Goal: Task Accomplishment & Management: Manage account settings

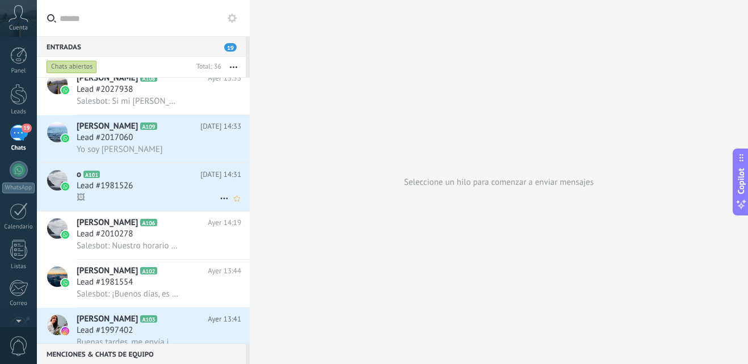
scroll to position [1362, 0]
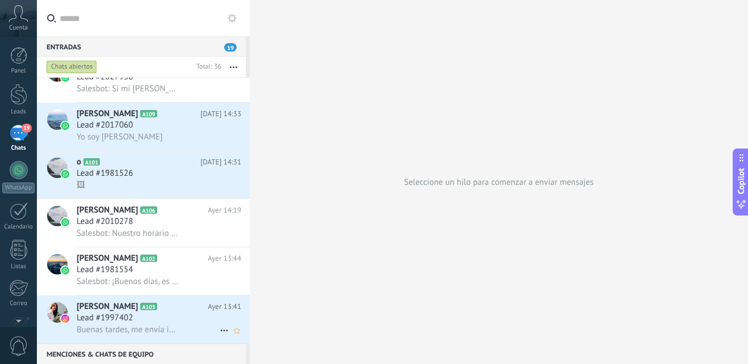
click at [152, 330] on span "Buenas tardes, me envía información" at bounding box center [128, 329] width 102 height 11
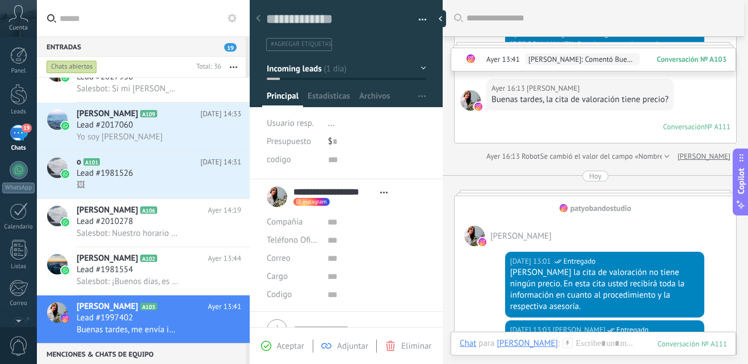
scroll to position [299, 0]
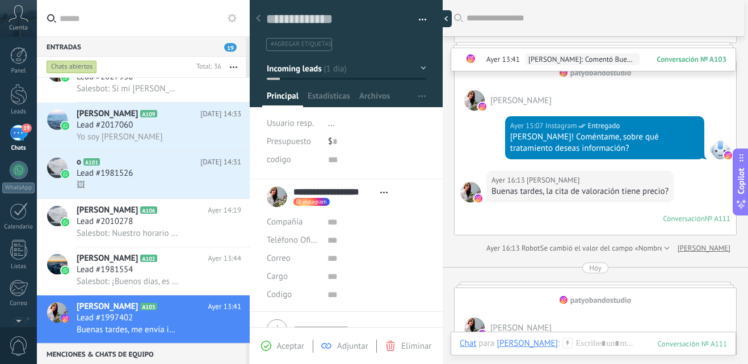
click at [447, 20] on div at bounding box center [442, 18] width 17 height 17
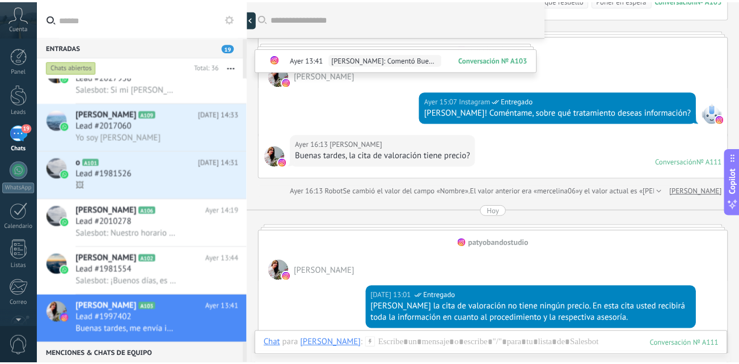
scroll to position [11, 0]
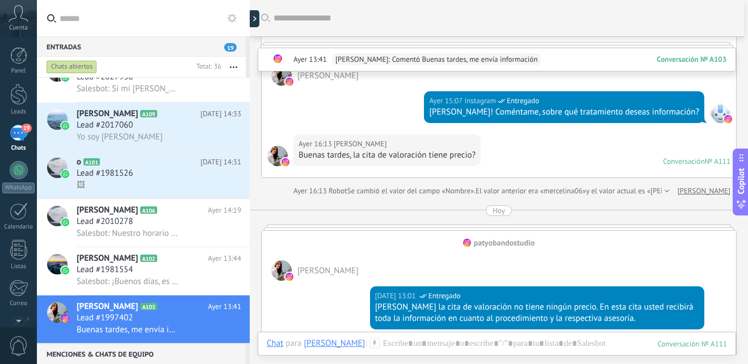
click at [12, 130] on div "19" at bounding box center [19, 133] width 18 height 16
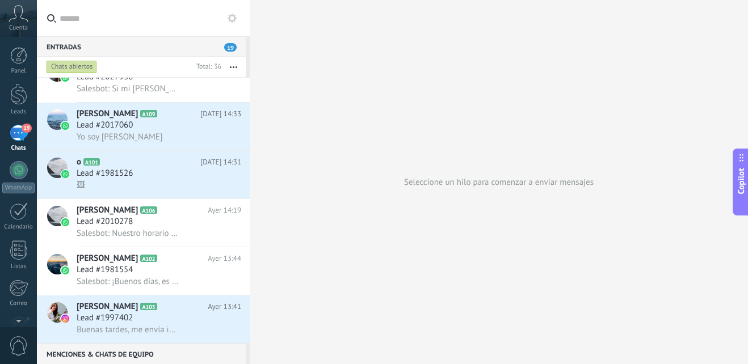
click at [547, 166] on div "Seleccione un hilo para comenzar a enviar mensajes" at bounding box center [499, 182] width 498 height 364
click at [23, 102] on div at bounding box center [18, 94] width 17 height 21
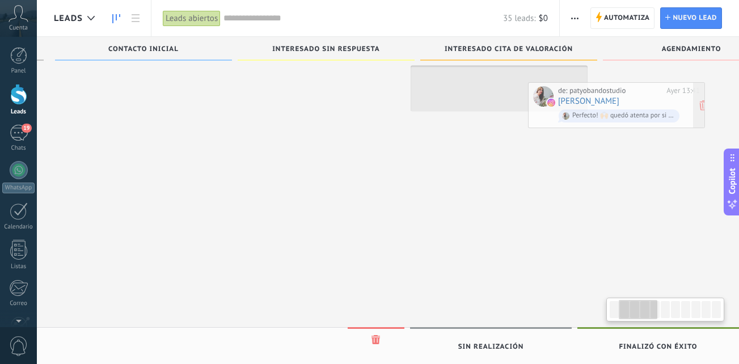
scroll to position [0, 204]
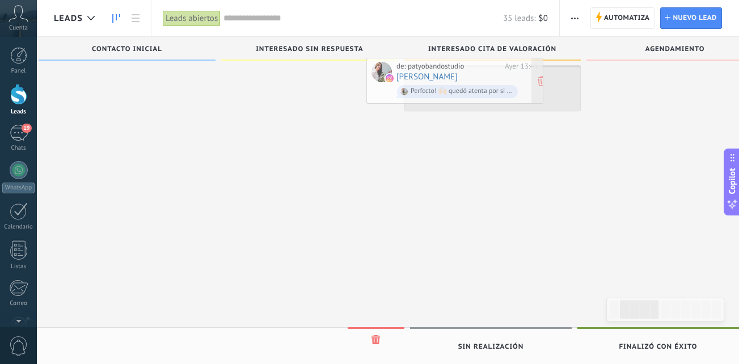
drag, startPoint x: 176, startPoint y: 310, endPoint x: 488, endPoint y: 78, distance: 389.5
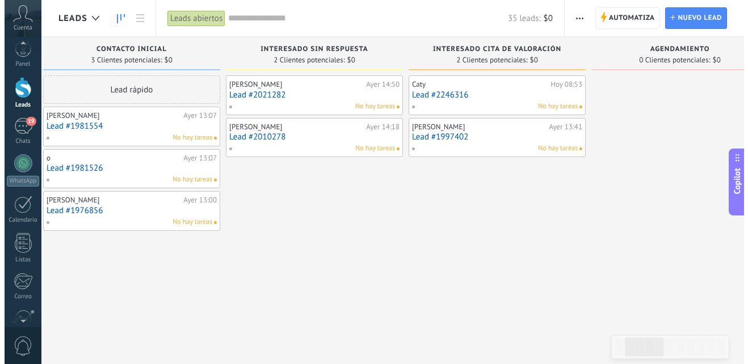
scroll to position [0, 0]
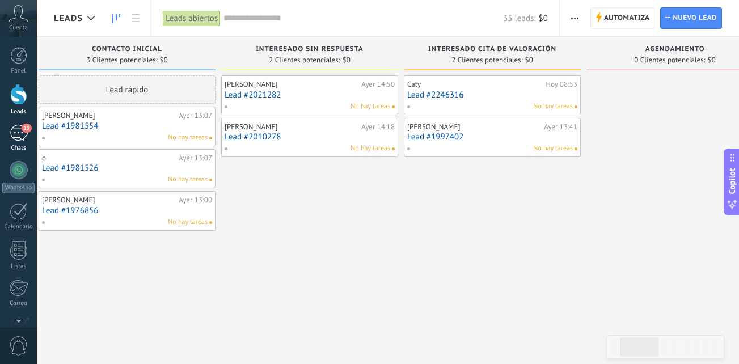
click at [27, 137] on div "19" at bounding box center [19, 133] width 18 height 16
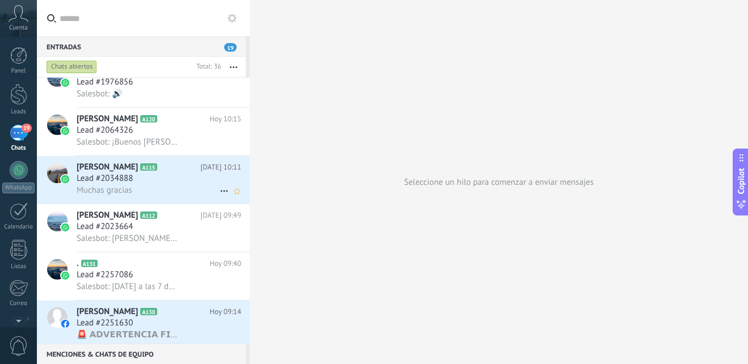
scroll to position [681, 0]
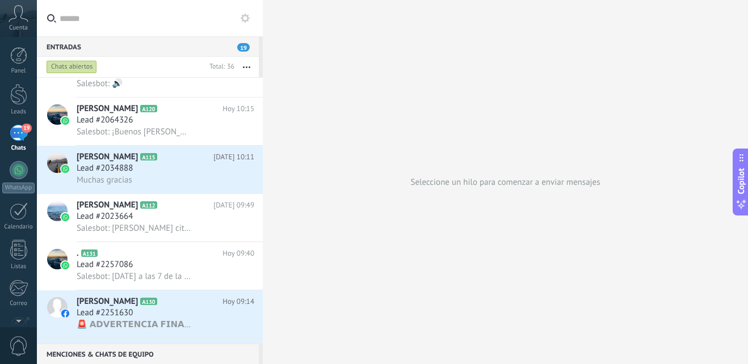
click at [263, 353] on div at bounding box center [263, 182] width 0 height 364
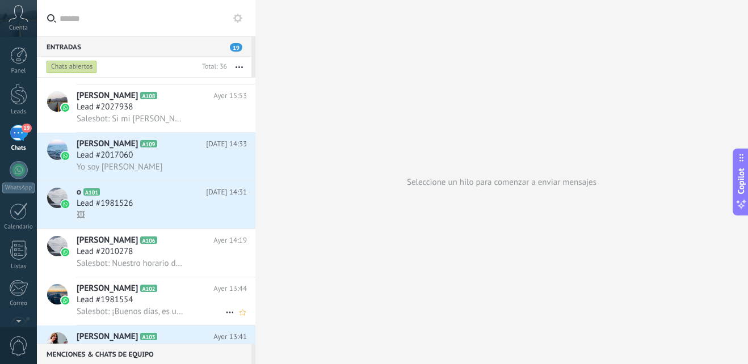
scroll to position [1303, 0]
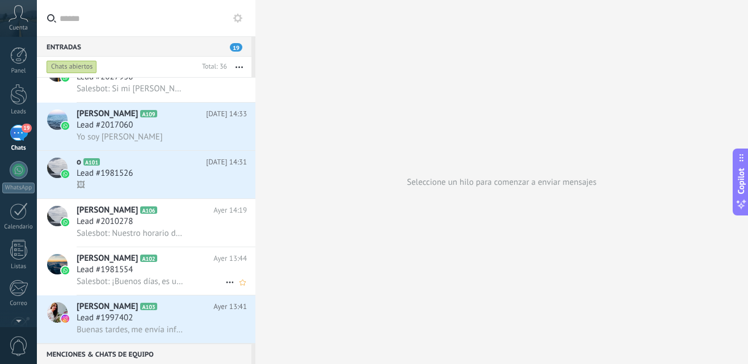
click at [163, 271] on div "Lead #1981554" at bounding box center [162, 269] width 170 height 11
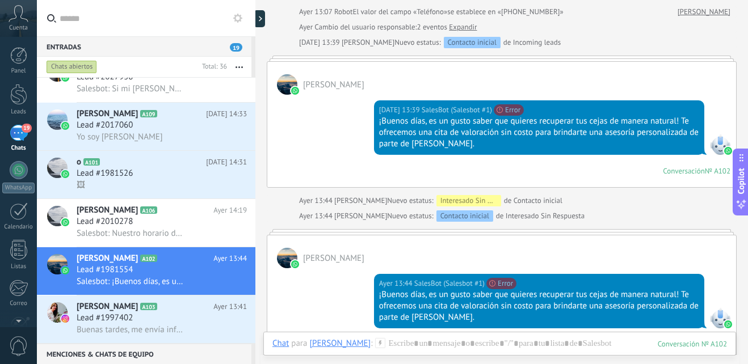
scroll to position [250, 0]
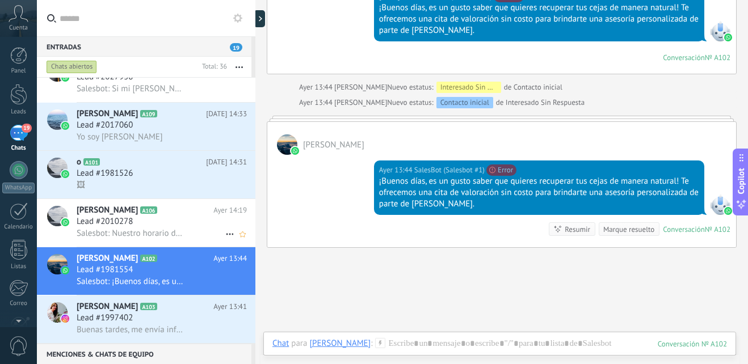
click at [171, 222] on div "Lead #2010278" at bounding box center [162, 221] width 170 height 11
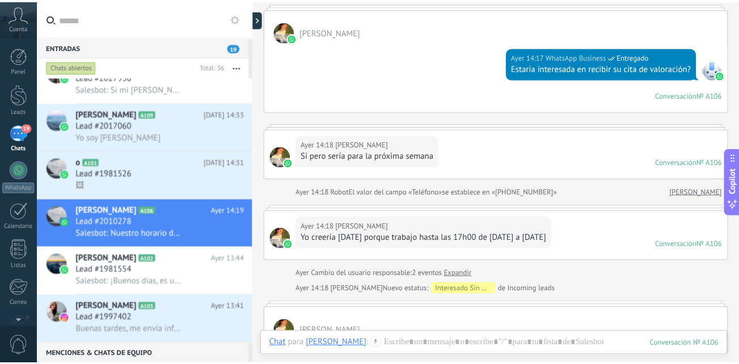
scroll to position [94, 0]
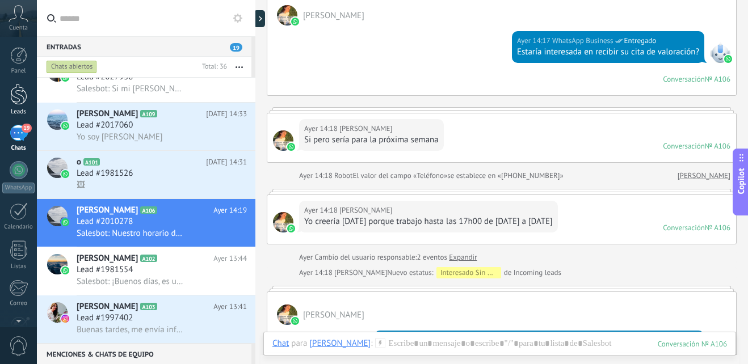
click at [26, 97] on div at bounding box center [18, 94] width 17 height 21
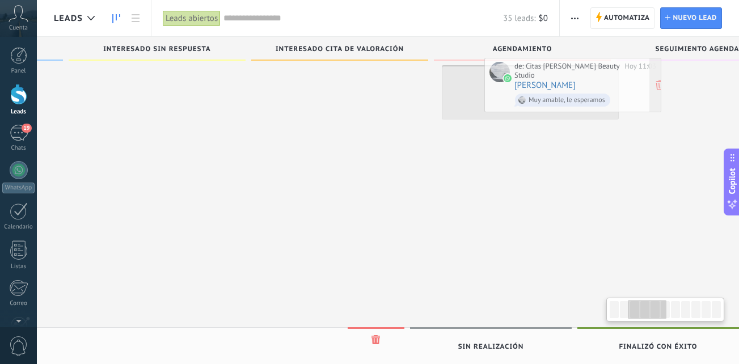
scroll to position [0, 356]
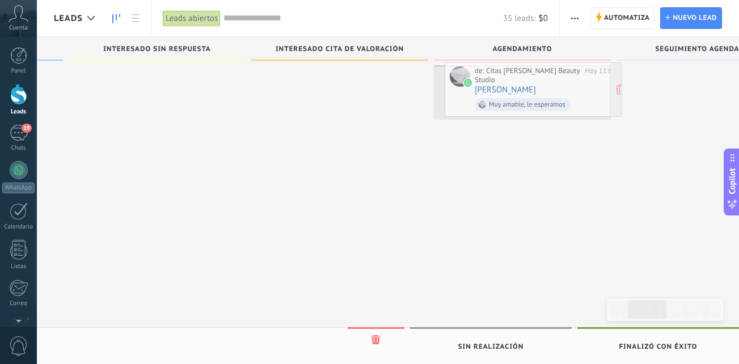
drag, startPoint x: 161, startPoint y: 232, endPoint x: 552, endPoint y: 90, distance: 415.7
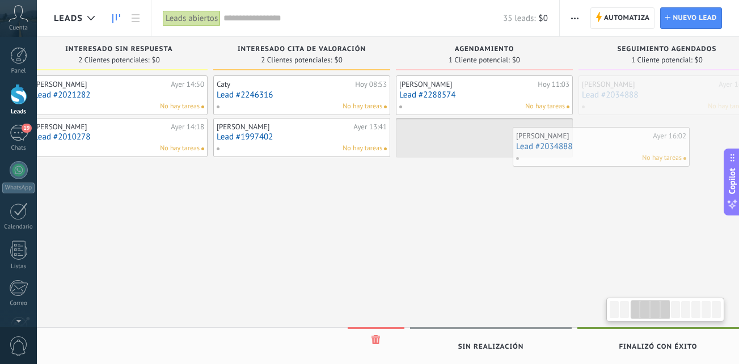
scroll to position [0, 413]
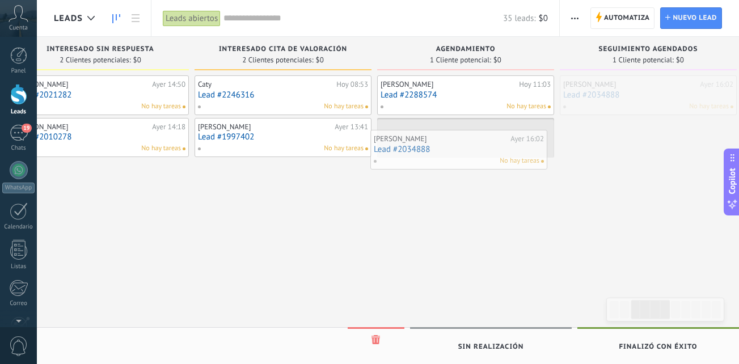
drag, startPoint x: 710, startPoint y: 93, endPoint x: 463, endPoint y: 147, distance: 252.1
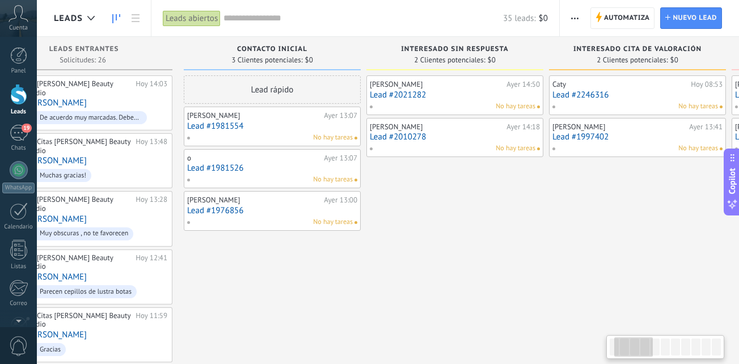
scroll to position [0, 0]
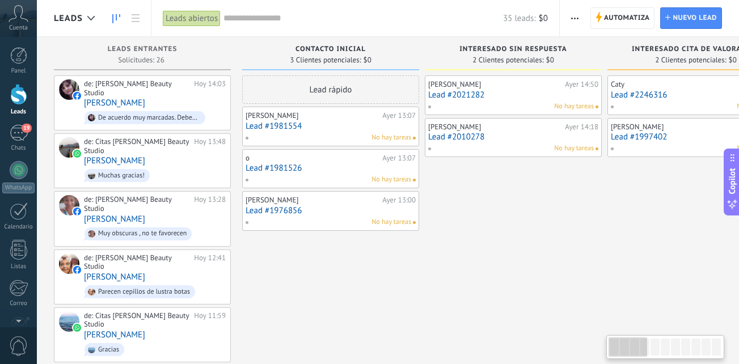
drag, startPoint x: 319, startPoint y: 280, endPoint x: 772, endPoint y: 295, distance: 453.4
click at [739, 295] on html ".abccls-1,.abccls-2{fill-rule:evenodd}.abccls-2{fill:#fff} .abfcls-1{fill:none}…" at bounding box center [369, 182] width 739 height 364
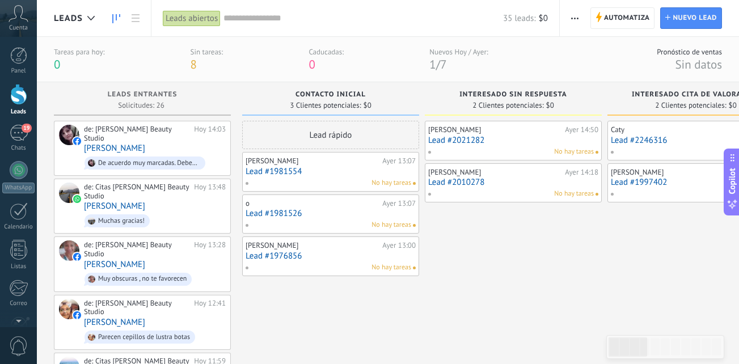
drag, startPoint x: 374, startPoint y: 331, endPoint x: 746, endPoint y: 310, distance: 373.2
click at [739, 310] on html ".abccls-1,.abccls-2{fill-rule:evenodd}.abccls-2{fill:#fff} .abfcls-1{fill:none}…" at bounding box center [369, 182] width 739 height 364
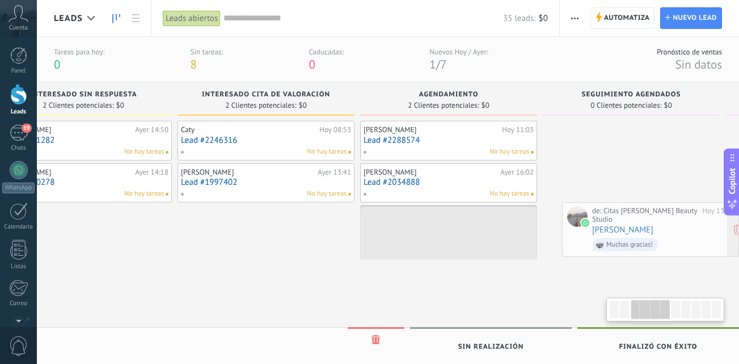
scroll to position [0, 442]
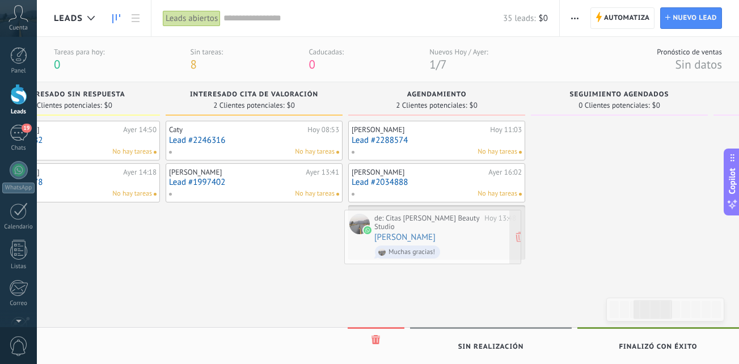
drag, startPoint x: 174, startPoint y: 208, endPoint x: 465, endPoint y: 248, distance: 293.2
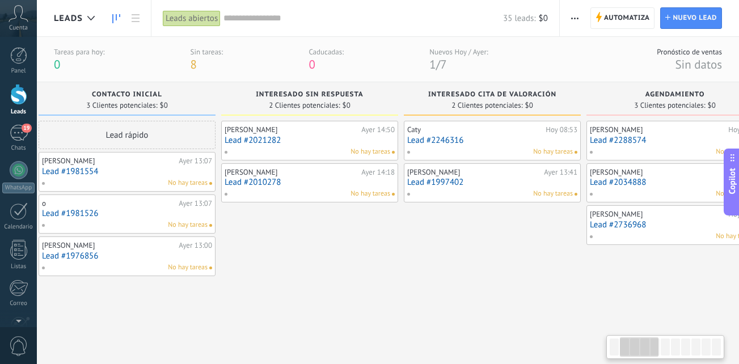
scroll to position [0, 167]
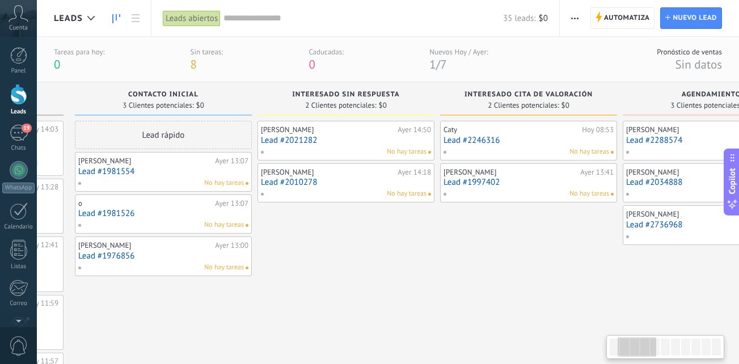
drag, startPoint x: 354, startPoint y: 301, endPoint x: 772, endPoint y: 292, distance: 417.5
click at [739, 292] on html ".abccls-1,.abccls-2{fill-rule:evenodd}.abccls-2{fill:#fff} .abfcls-1{fill:none}…" at bounding box center [369, 182] width 739 height 364
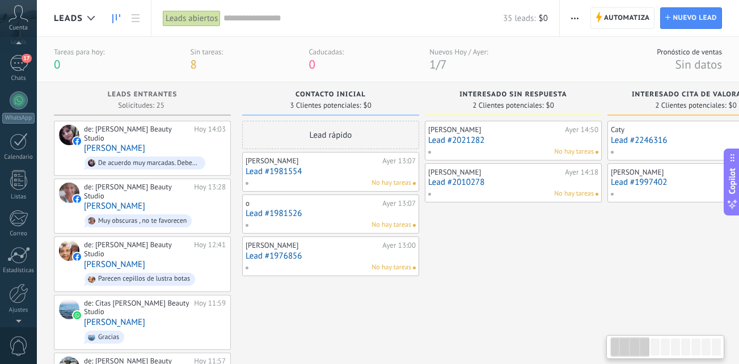
scroll to position [0, 0]
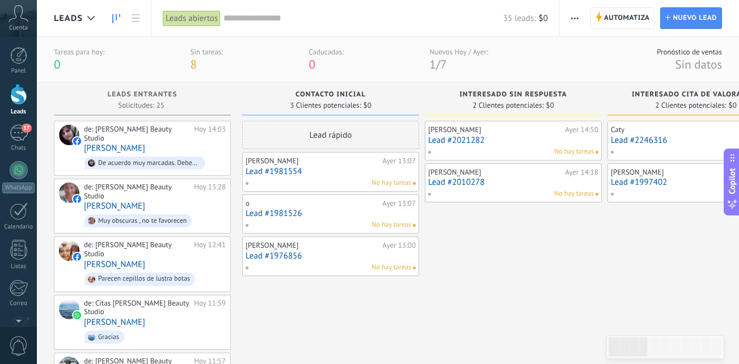
drag, startPoint x: 490, startPoint y: 344, endPoint x: 772, endPoint y: 319, distance: 282.9
click at [739, 319] on html ".abccls-1,.abccls-2{fill-rule:evenodd}.abccls-2{fill:#fff} .abfcls-1{fill:none}…" at bounding box center [369, 182] width 739 height 364
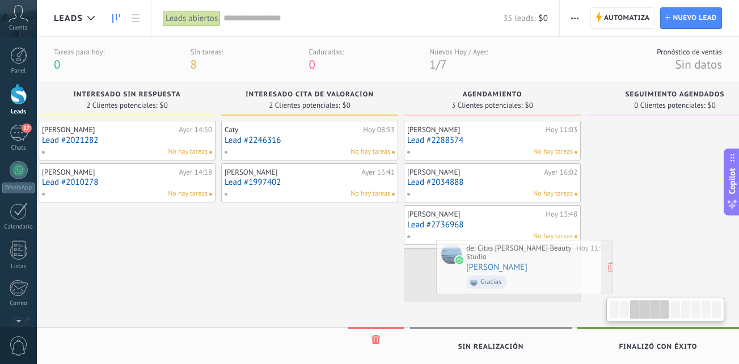
scroll to position [0, 395]
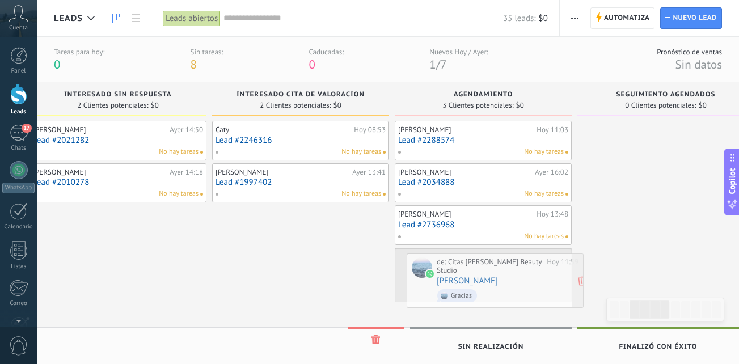
drag, startPoint x: 166, startPoint y: 302, endPoint x: 519, endPoint y: 289, distance: 353.0
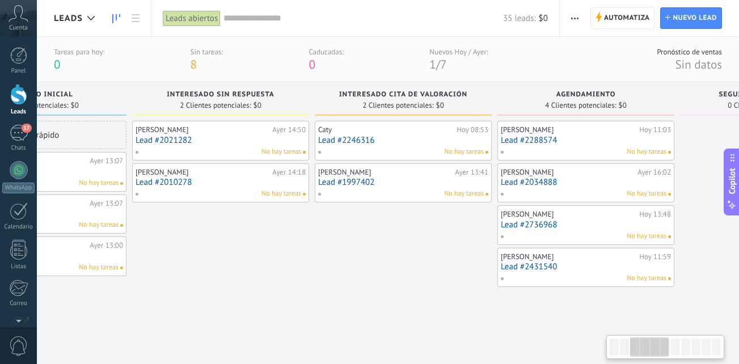
scroll to position [0, 0]
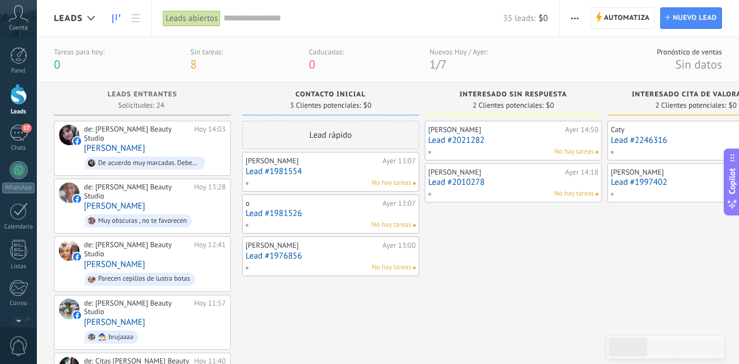
drag, startPoint x: 277, startPoint y: 283, endPoint x: 772, endPoint y: 308, distance: 495.8
click at [739, 308] on html ".abccls-1,.abccls-2{fill-rule:evenodd}.abccls-2{fill:#fff} .abfcls-1{fill:none}…" at bounding box center [369, 182] width 739 height 364
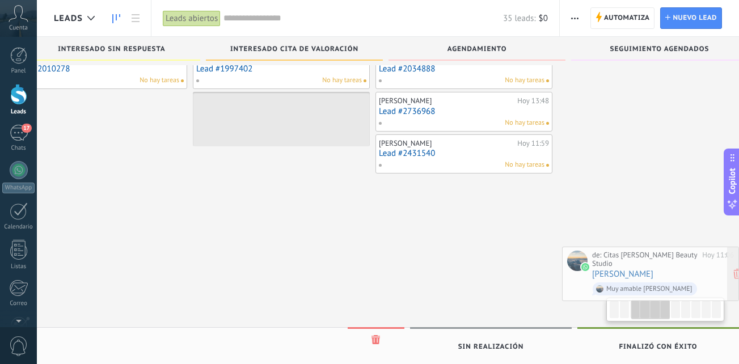
scroll to position [0, 423]
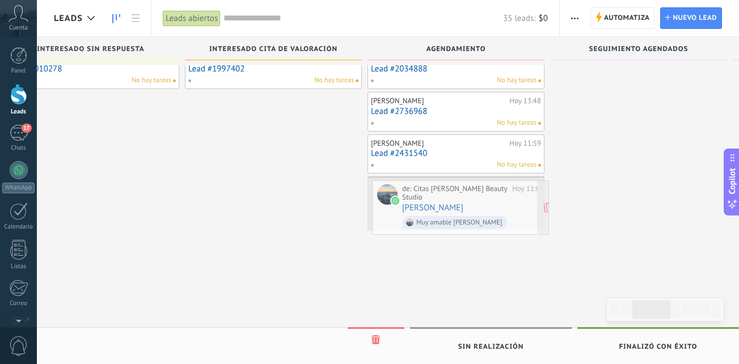
drag, startPoint x: 163, startPoint y: 284, endPoint x: 482, endPoint y: 205, distance: 327.8
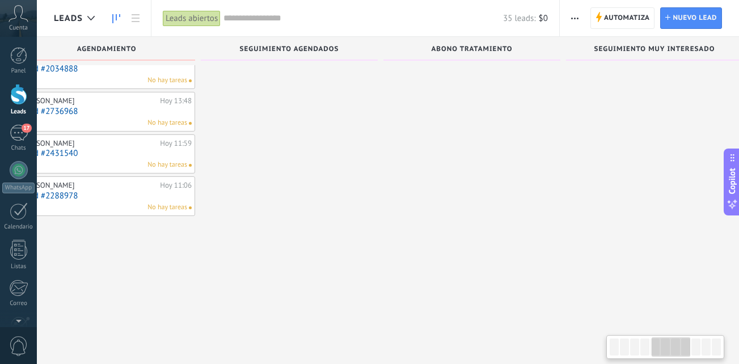
scroll to position [0, 374]
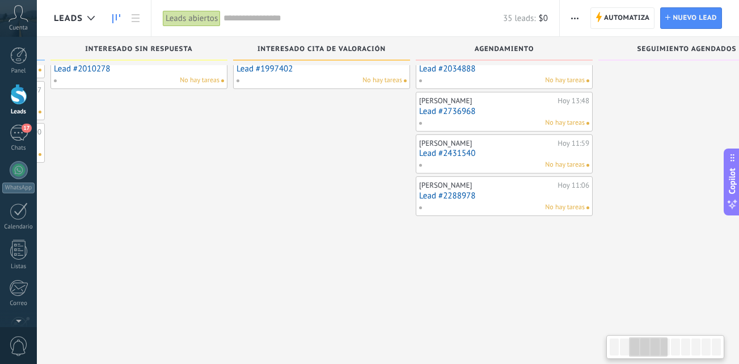
drag, startPoint x: 627, startPoint y: 281, endPoint x: 772, endPoint y: 271, distance: 145.0
click at [739, 271] on html ".abccls-1,.abccls-2{fill-rule:evenodd}.abccls-2{fill:#fff} .abfcls-1{fill:none}…" at bounding box center [369, 114] width 739 height 364
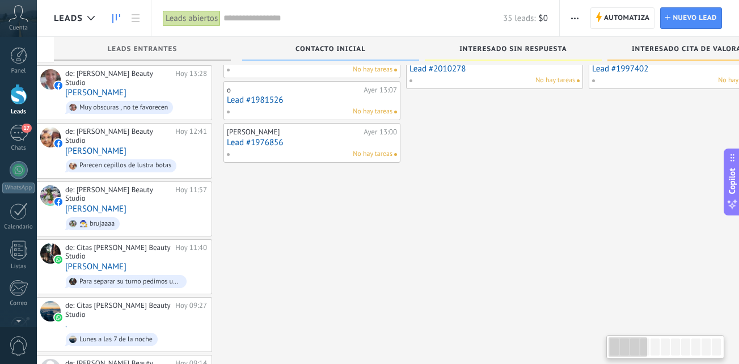
scroll to position [0, 0]
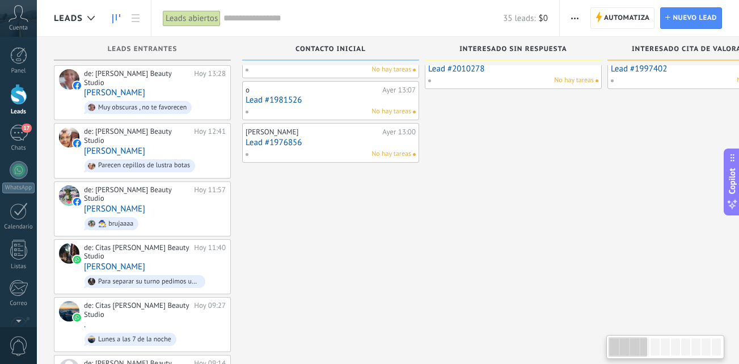
drag, startPoint x: 251, startPoint y: 248, endPoint x: 772, endPoint y: 255, distance: 521.3
click at [739, 255] on html ".abccls-1,.abccls-2{fill-rule:evenodd}.abccls-2{fill:#fff} .abfcls-1{fill:none}…" at bounding box center [369, 114] width 739 height 364
drag, startPoint x: 392, startPoint y: 201, endPoint x: 716, endPoint y: 196, distance: 323.9
drag, startPoint x: 369, startPoint y: 255, endPoint x: 268, endPoint y: 321, distance: 120.0
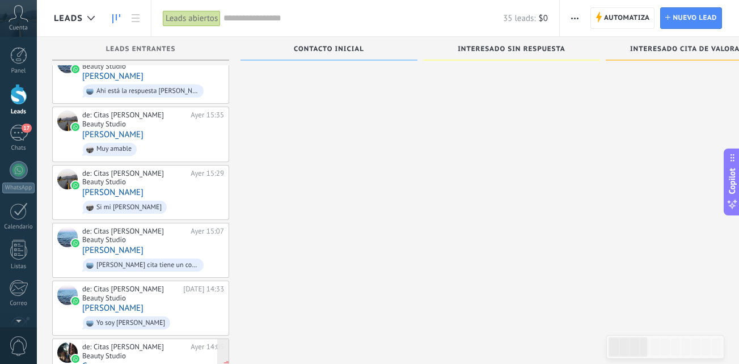
click at [163, 343] on div "de: Citas [PERSON_NAME] Beauty Studio [DATE] 14:05 C [PERSON_NAME], es un gusto…" at bounding box center [153, 366] width 142 height 47
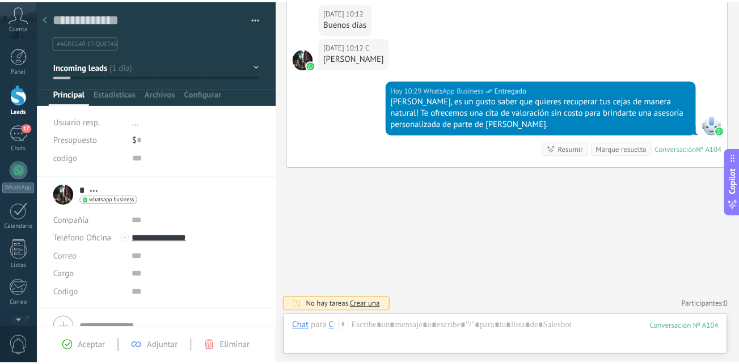
scroll to position [528, 0]
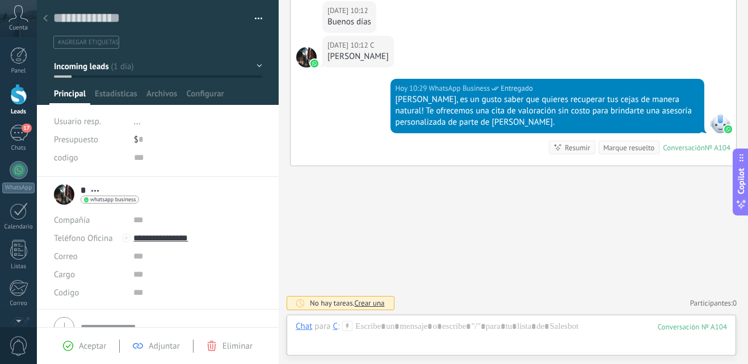
click at [18, 103] on div at bounding box center [18, 94] width 17 height 21
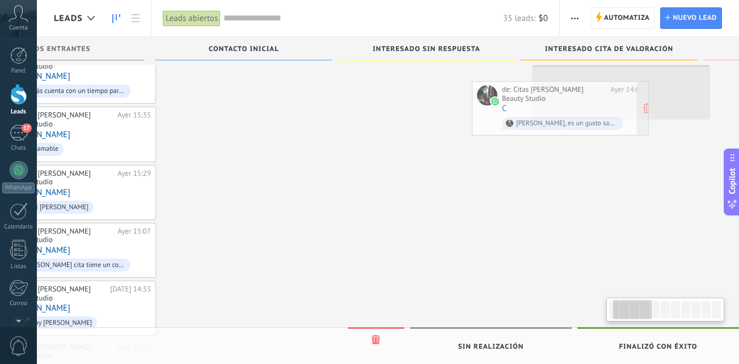
scroll to position [0, 87]
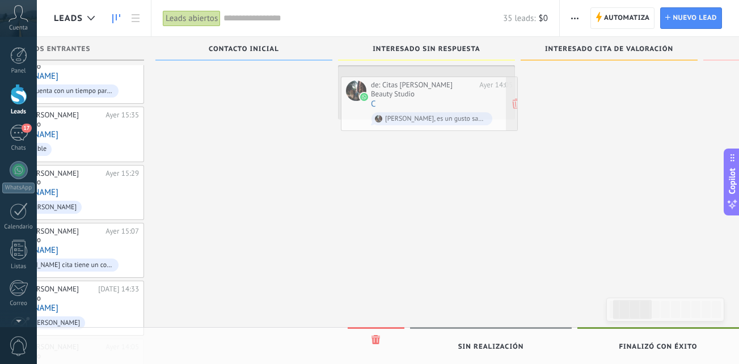
drag, startPoint x: 125, startPoint y: 307, endPoint x: 412, endPoint y: 102, distance: 352.9
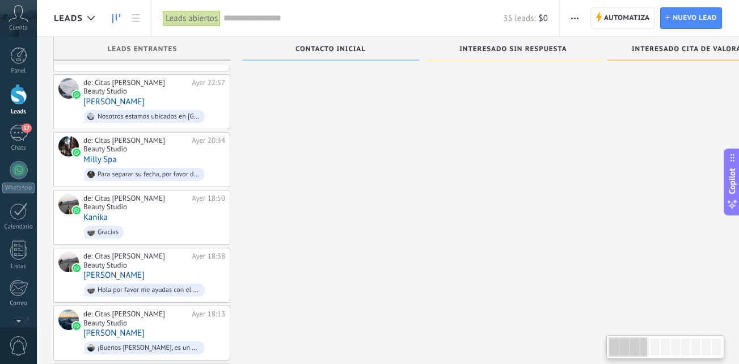
scroll to position [0, 0]
drag, startPoint x: 254, startPoint y: 275, endPoint x: 772, endPoint y: 297, distance: 518.3
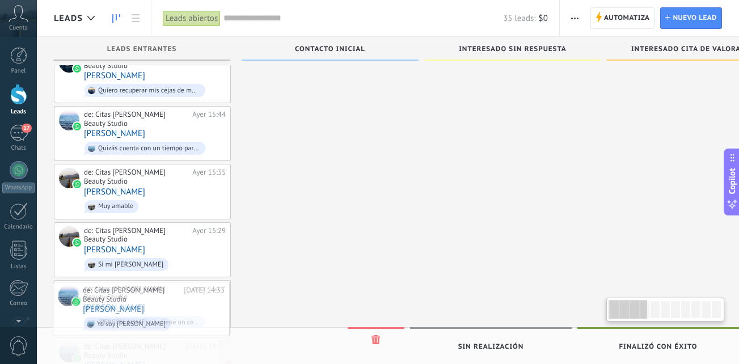
scroll to position [0, 1]
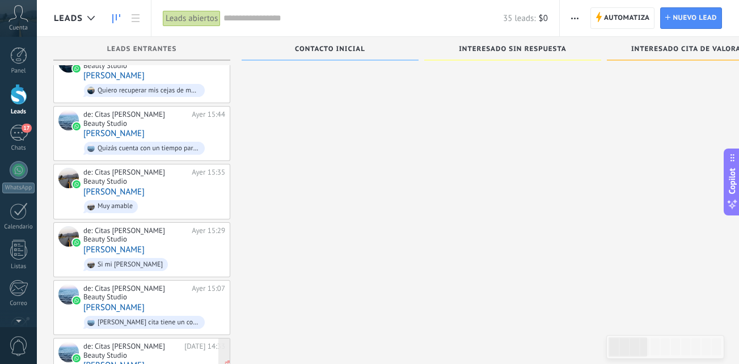
click at [160, 342] on div "de: Citas [PERSON_NAME] Beauty Studio [DATE] 14:33 [PERSON_NAME] Yo soy [PERSON…" at bounding box center [154, 365] width 142 height 47
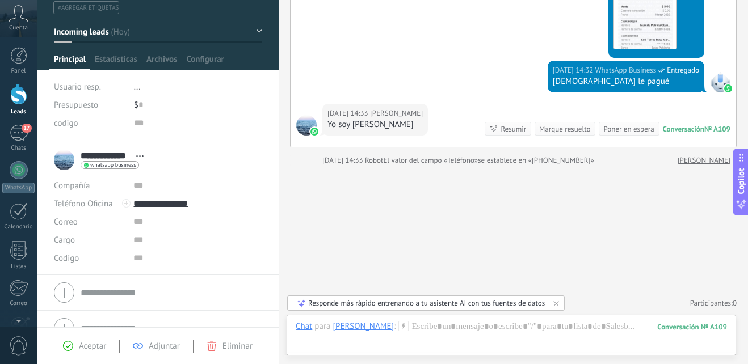
scroll to position [54, 0]
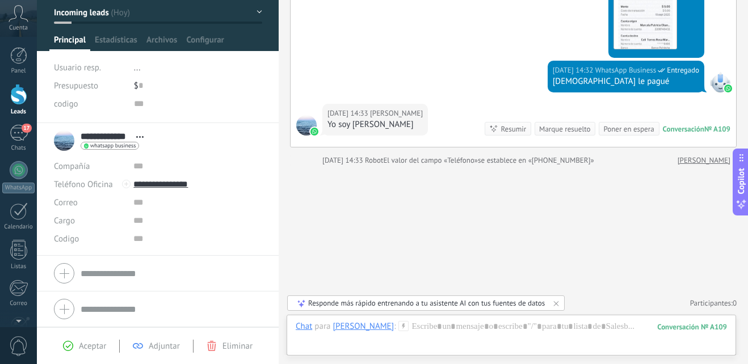
click at [234, 341] on span "Eliminar" at bounding box center [237, 346] width 30 height 11
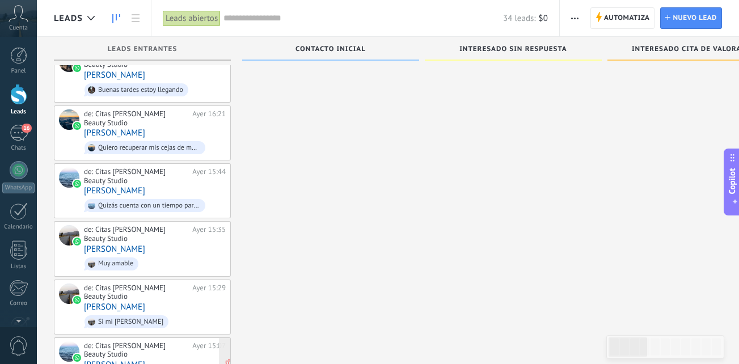
click at [129, 341] on div "de: Citas [PERSON_NAME] Beauty Studio" at bounding box center [136, 350] width 104 height 18
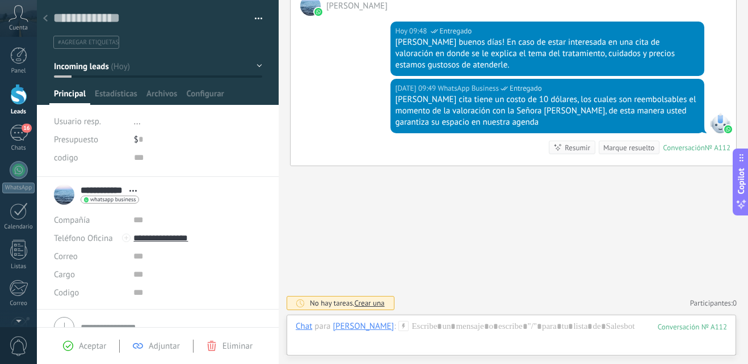
click at [24, 108] on link "Leads" at bounding box center [18, 100] width 37 height 32
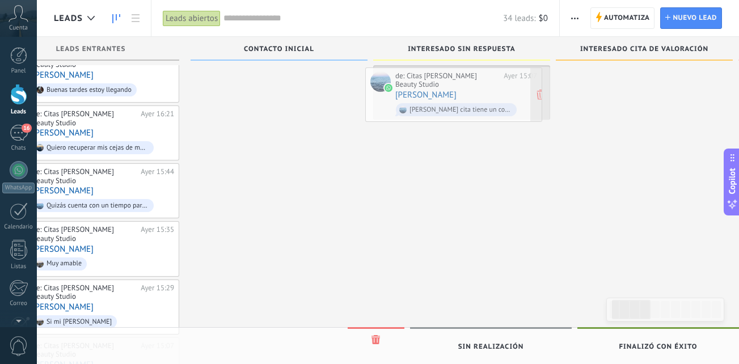
drag, startPoint x: 177, startPoint y: 313, endPoint x: 489, endPoint y: 98, distance: 378.5
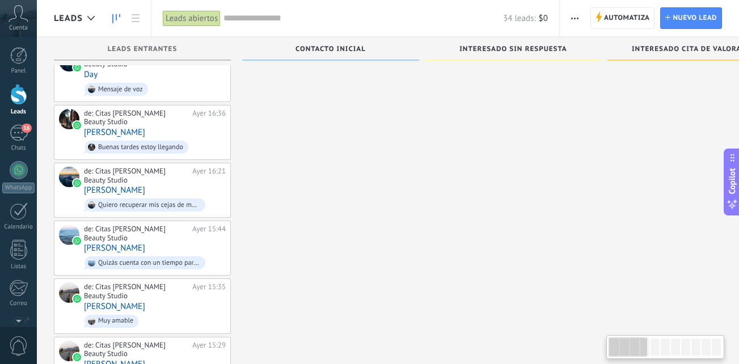
drag, startPoint x: 363, startPoint y: 285, endPoint x: 772, endPoint y: 271, distance: 409.2
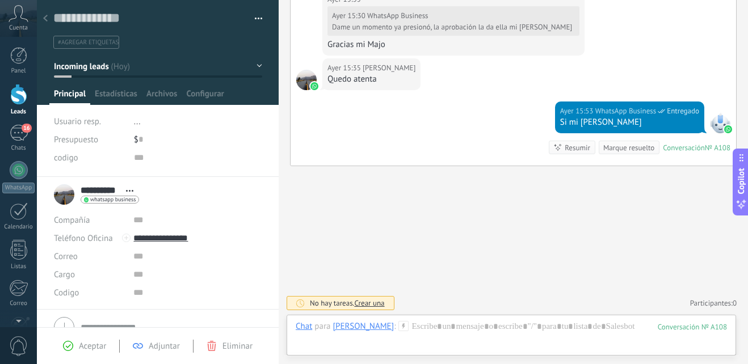
click at [20, 95] on div at bounding box center [18, 94] width 17 height 21
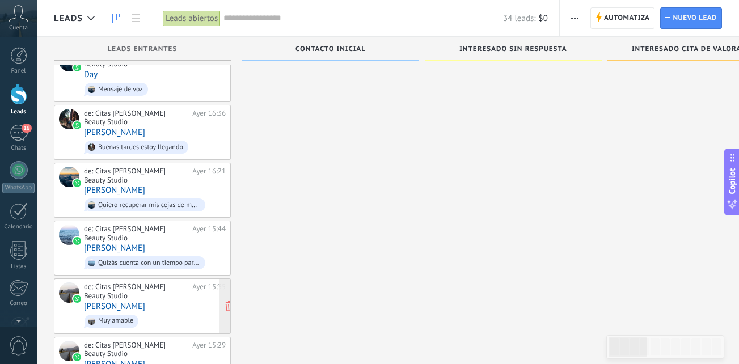
click at [172, 313] on span "Muy amable" at bounding box center [155, 322] width 142 height 18
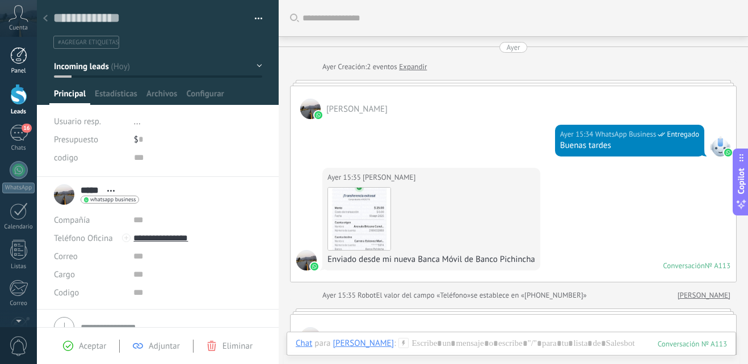
click at [19, 60] on div at bounding box center [18, 55] width 17 height 17
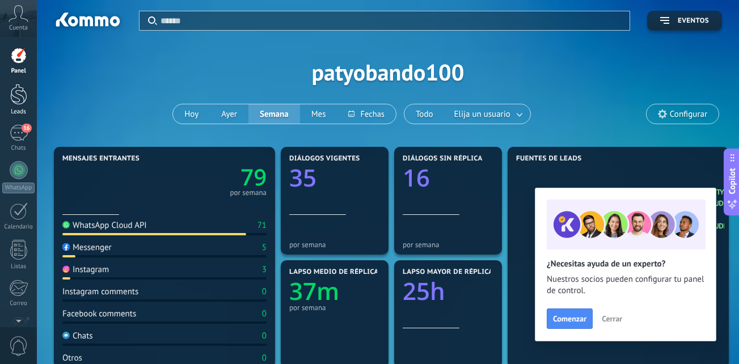
click at [23, 96] on div at bounding box center [18, 94] width 17 height 21
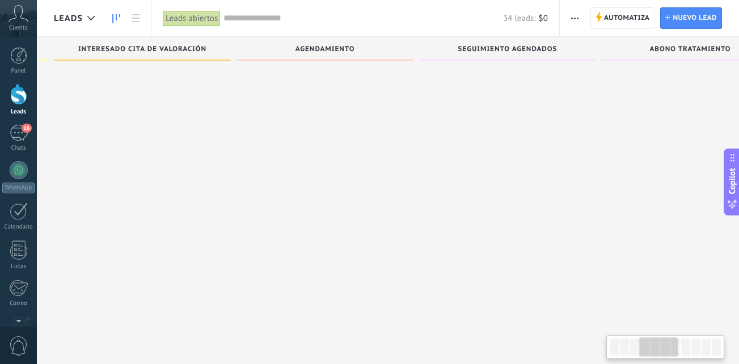
drag, startPoint x: 602, startPoint y: 210, endPoint x: 189, endPoint y: 171, distance: 414.8
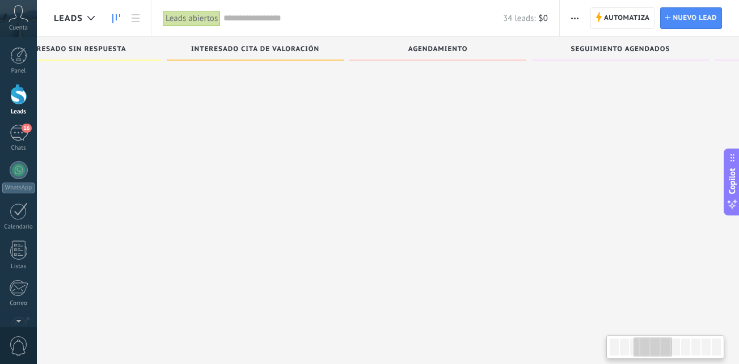
drag, startPoint x: 674, startPoint y: 201, endPoint x: 772, endPoint y: 191, distance: 98.1
click at [24, 132] on span "16" at bounding box center [27, 128] width 10 height 9
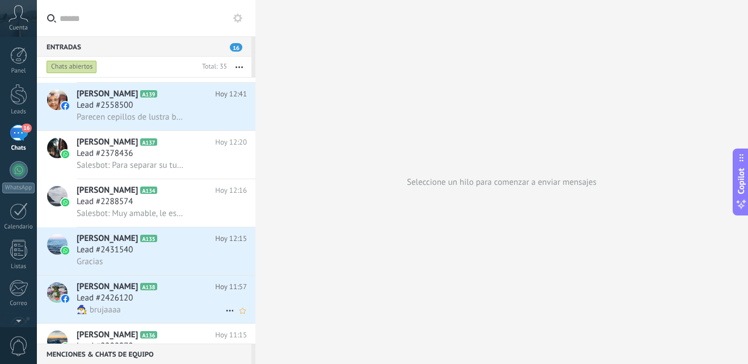
scroll to position [624, 0]
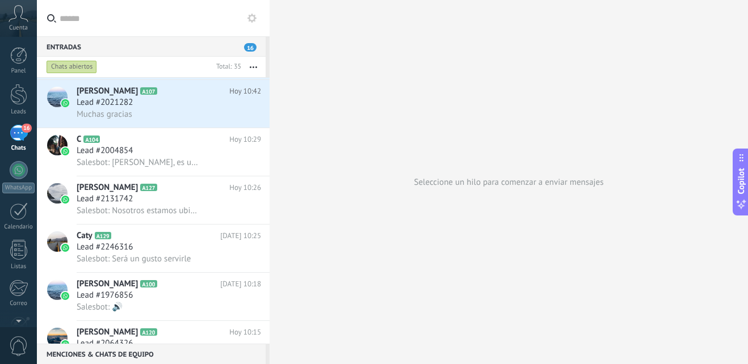
click at [269, 303] on div at bounding box center [269, 182] width 0 height 364
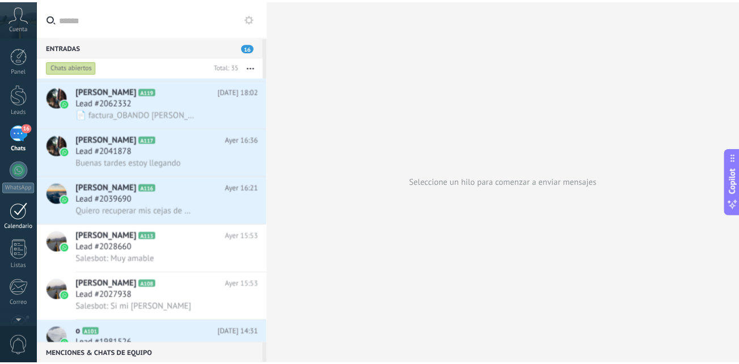
scroll to position [1421, 0]
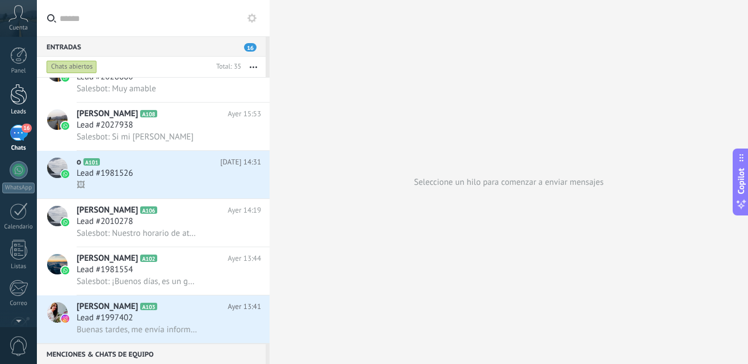
click at [12, 86] on div at bounding box center [18, 94] width 17 height 21
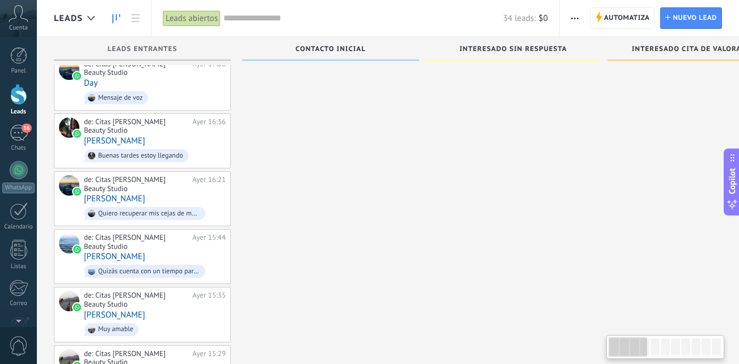
scroll to position [840, 0]
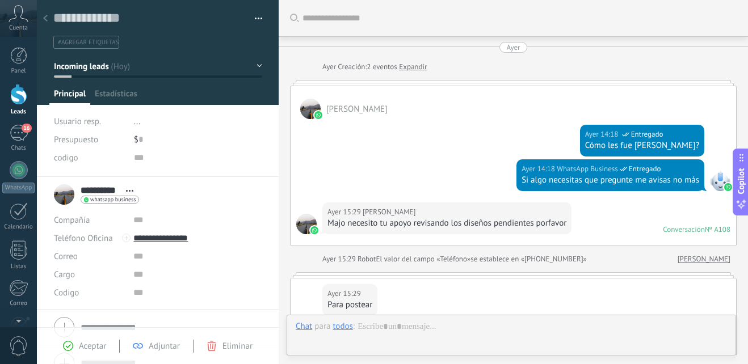
scroll to position [450, 0]
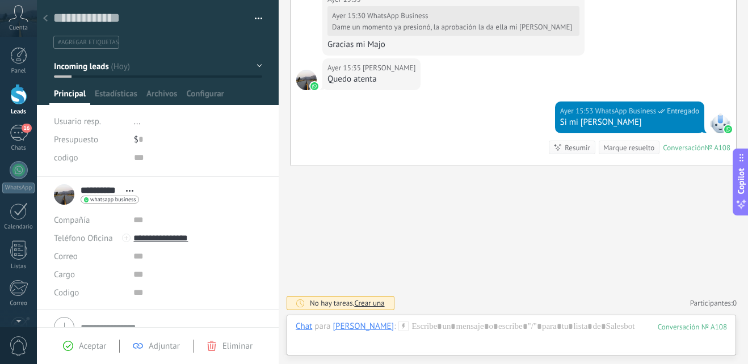
scroll to position [840, 0]
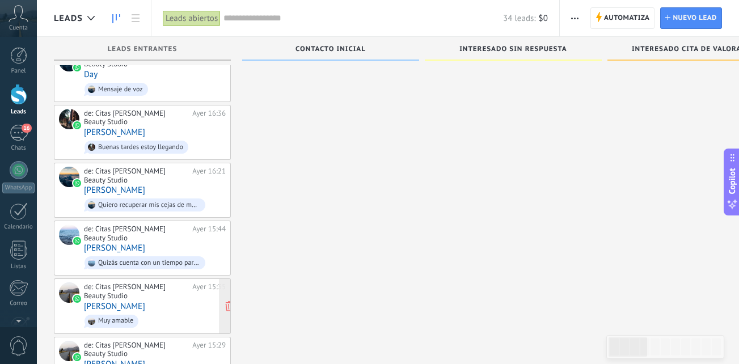
click at [151, 282] on div "de: Citas [PERSON_NAME] Beauty Studio [DATE] 15:35 [PERSON_NAME] amable" at bounding box center [155, 305] width 142 height 47
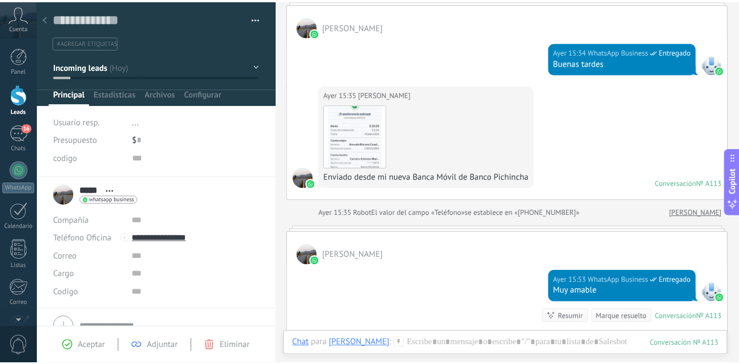
scroll to position [82, 0]
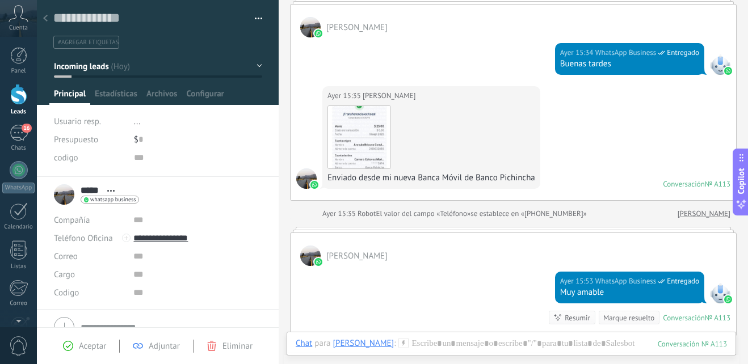
click at [15, 105] on link "Leads" at bounding box center [18, 100] width 37 height 32
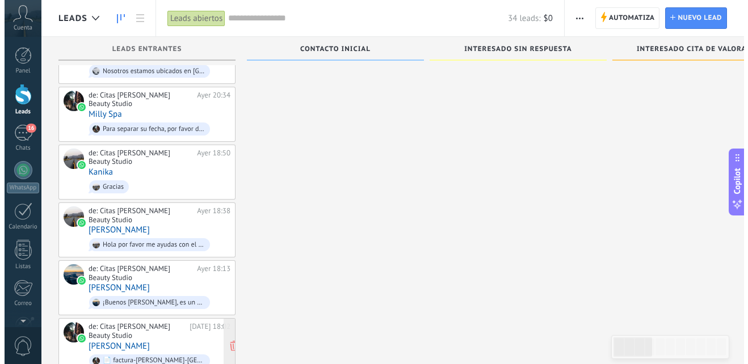
scroll to position [840, 0]
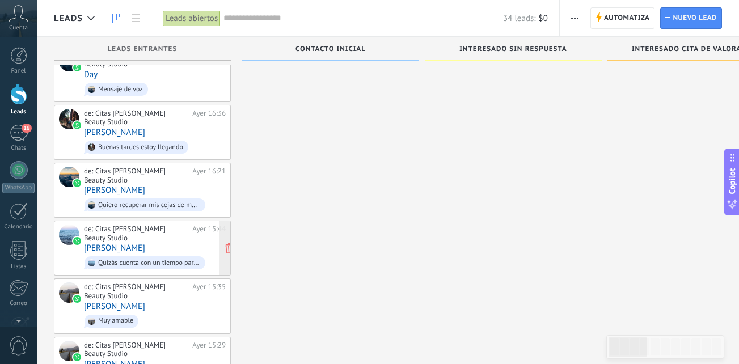
click at [171, 225] on div "de: Citas [PERSON_NAME] Beauty Studio [DATE] 15:44 [PERSON_NAME] Quizás cuenta …" at bounding box center [155, 248] width 142 height 47
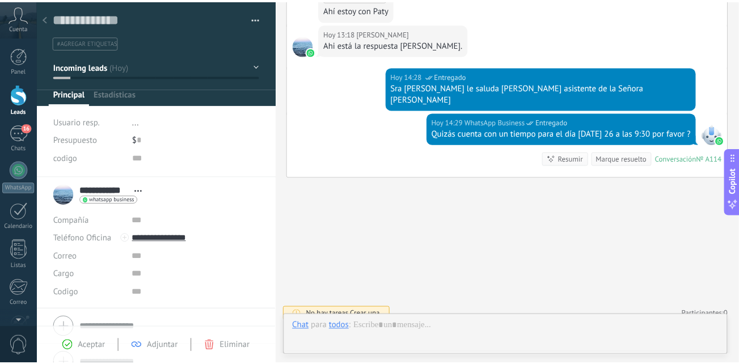
scroll to position [17, 0]
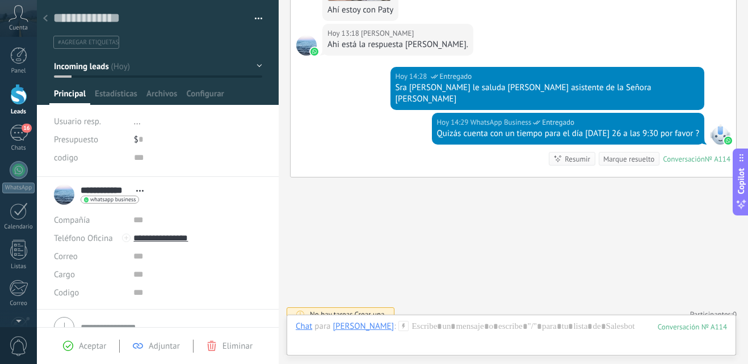
click at [19, 96] on div at bounding box center [18, 94] width 17 height 21
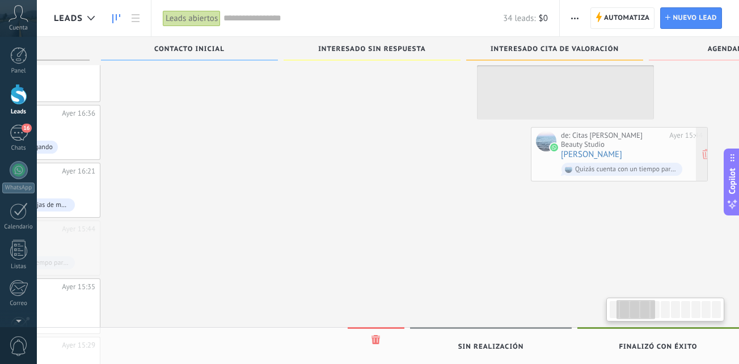
scroll to position [0, 150]
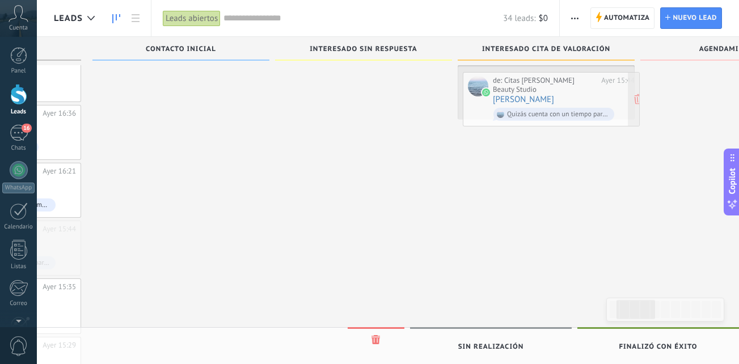
drag, startPoint x: 155, startPoint y: 192, endPoint x: 564, endPoint y: 98, distance: 419.8
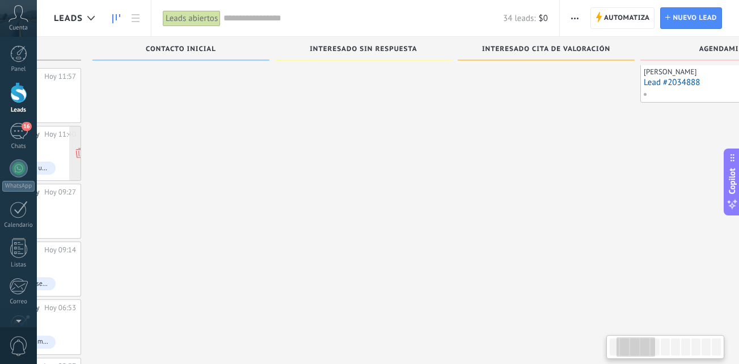
scroll to position [0, 0]
click at [12, 96] on div at bounding box center [18, 94] width 17 height 21
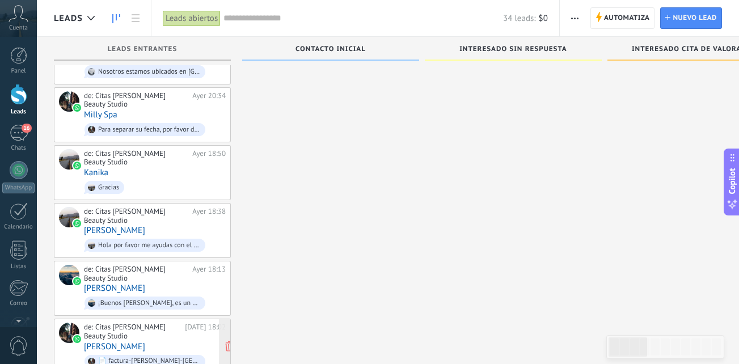
scroll to position [510, 0]
click at [468, 301] on div "[PERSON_NAME][DATE] 15:07 Lead #2023664 No hay tareas [PERSON_NAME][DATE] 14:50…" at bounding box center [513, 114] width 177 height 1099
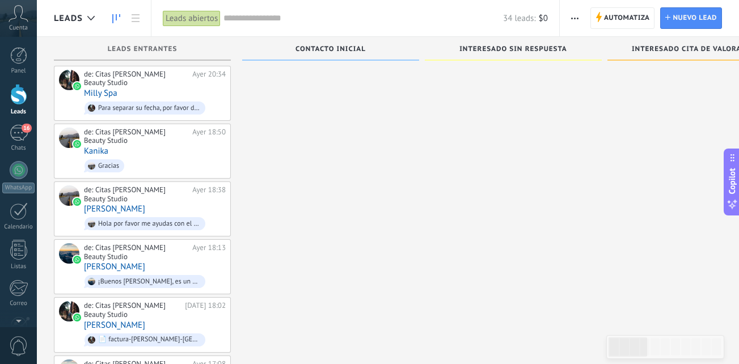
scroll to position [533, 0]
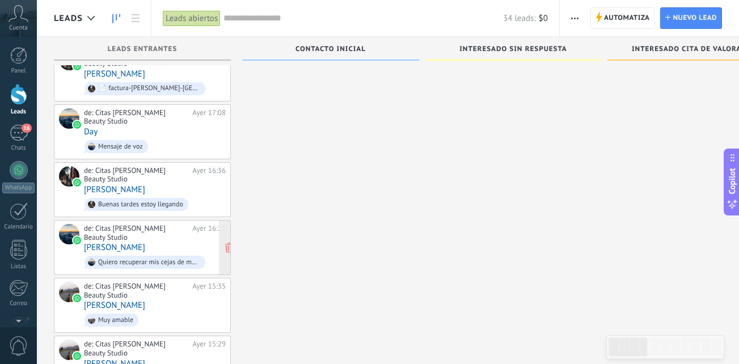
click at [166, 224] on div "de: Citas [PERSON_NAME] Beauty Studio [DATE] 16:21 [PERSON_NAME] recuperar mis …" at bounding box center [155, 247] width 142 height 47
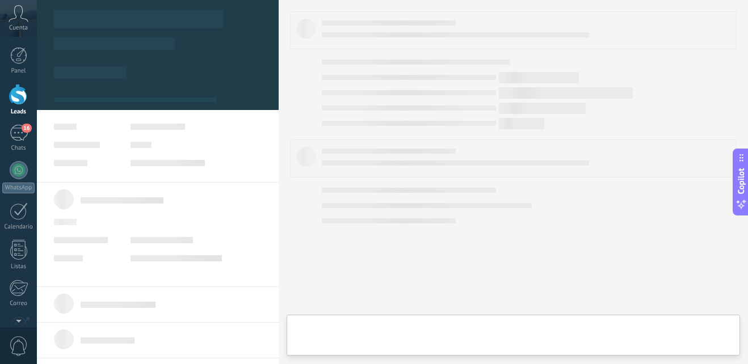
type textarea "**********"
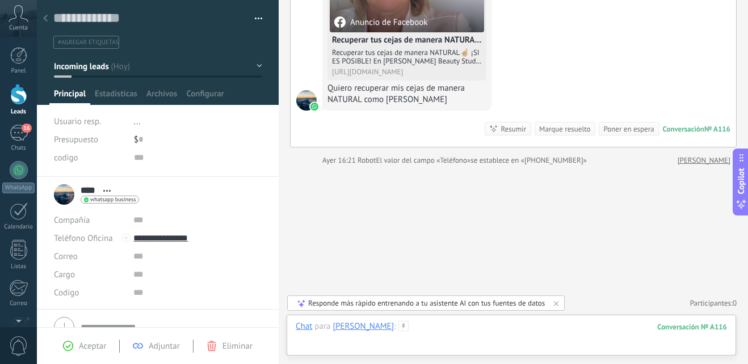
click at [399, 321] on div at bounding box center [511, 338] width 431 height 34
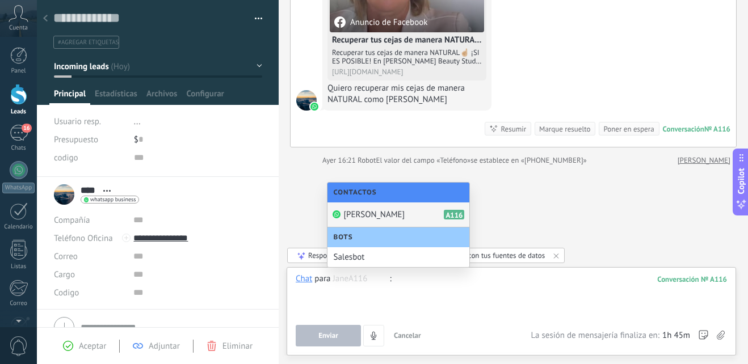
click at [466, 304] on div at bounding box center [511, 294] width 431 height 43
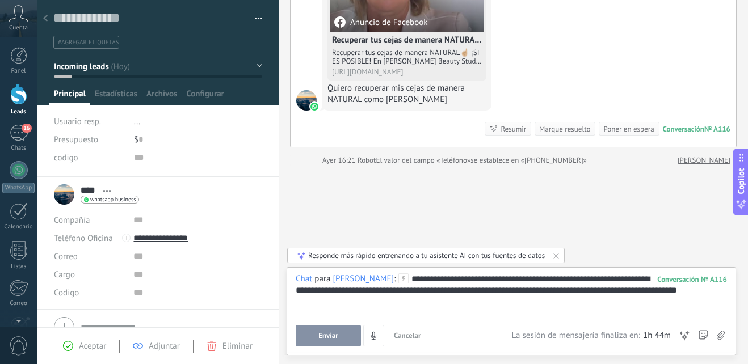
click at [693, 293] on div "**********" at bounding box center [511, 294] width 431 height 43
click at [340, 332] on button "Enviar" at bounding box center [328, 336] width 65 height 22
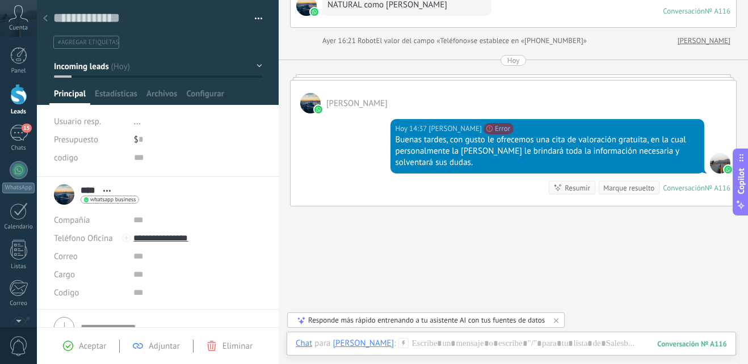
scroll to position [230, 0]
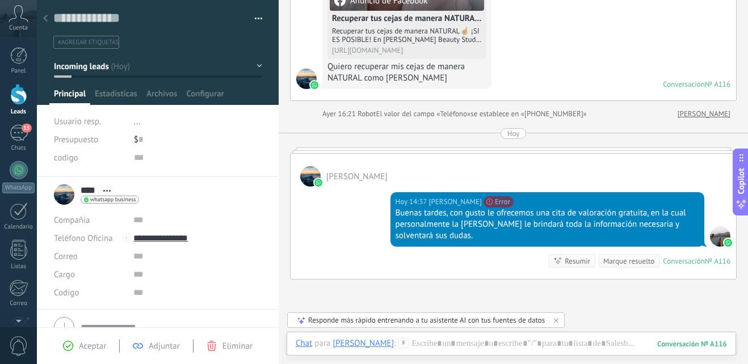
click at [88, 340] on div "Aceptar Adjuntar Eliminar" at bounding box center [158, 346] width 216 height 13
click at [87, 348] on span "Aceptar" at bounding box center [92, 346] width 27 height 11
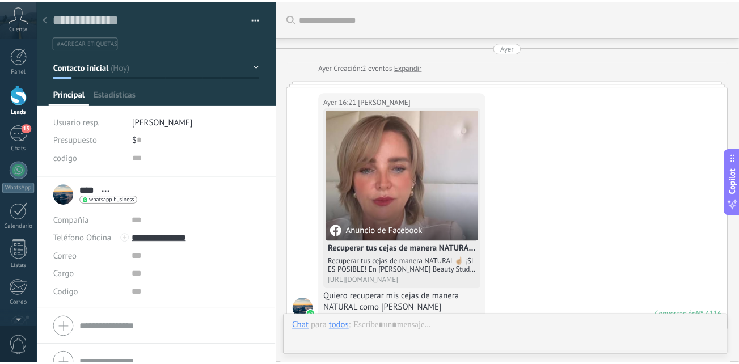
scroll to position [378, 0]
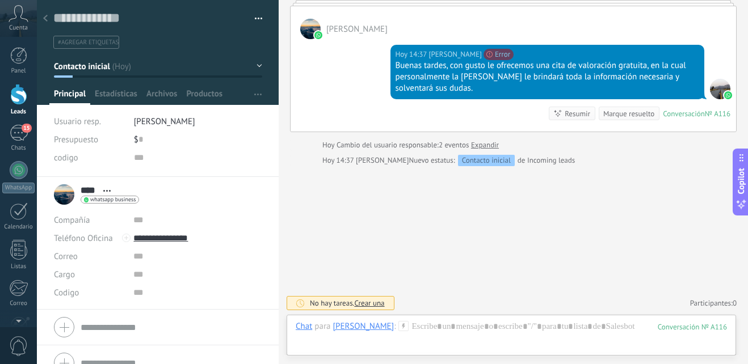
click at [15, 105] on link "Leads" at bounding box center [18, 100] width 37 height 32
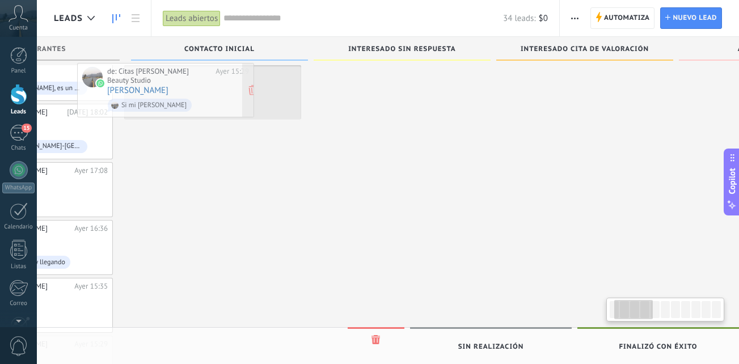
scroll to position [0, 98]
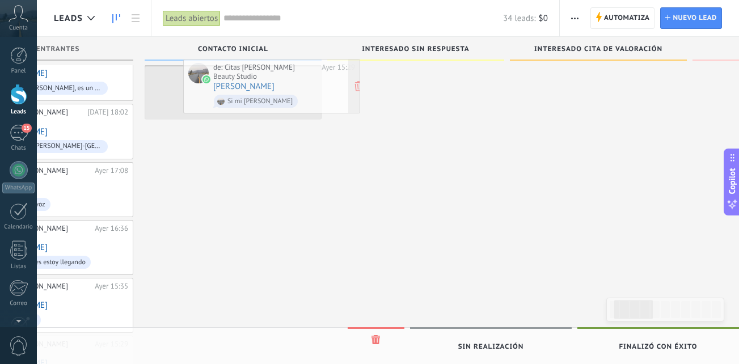
drag, startPoint x: 162, startPoint y: 310, endPoint x: 290, endPoint y: 87, distance: 257.4
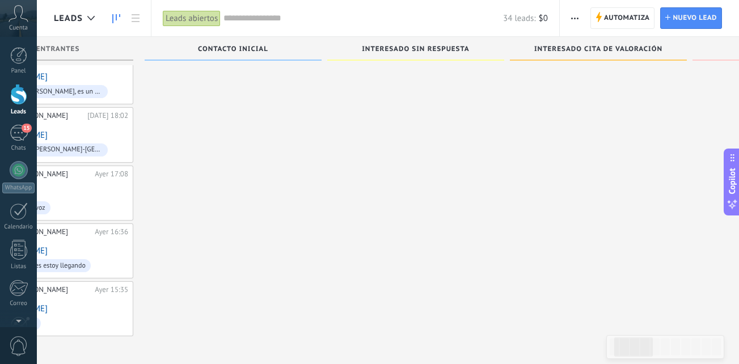
scroll to position [668, 0]
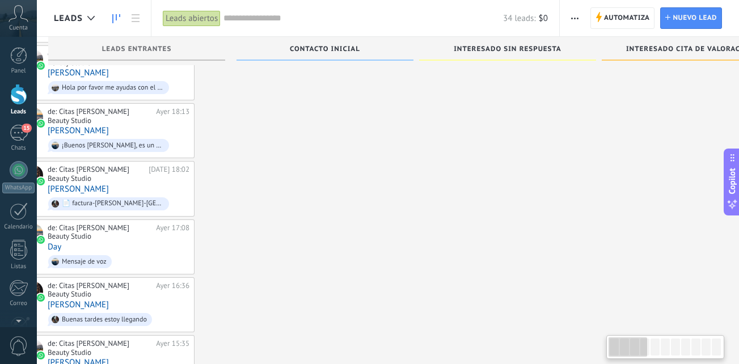
scroll to position [0, 0]
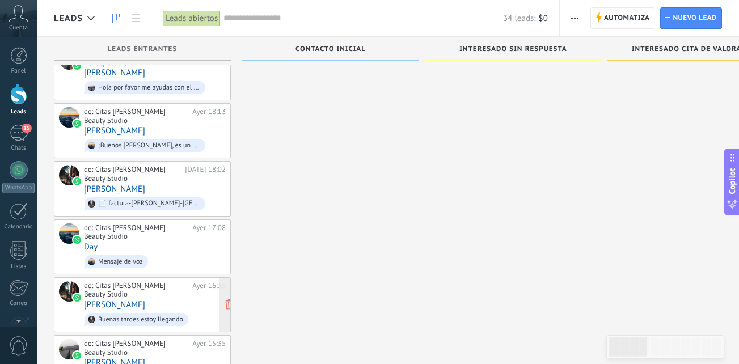
click at [166, 281] on div "de: Citas [PERSON_NAME] Beauty Studio" at bounding box center [136, 290] width 104 height 18
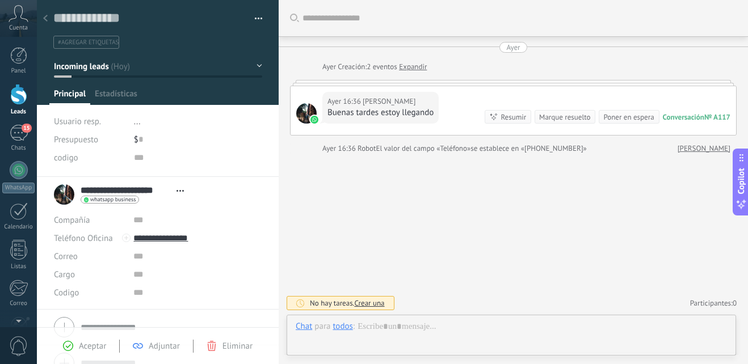
scroll to position [17, 0]
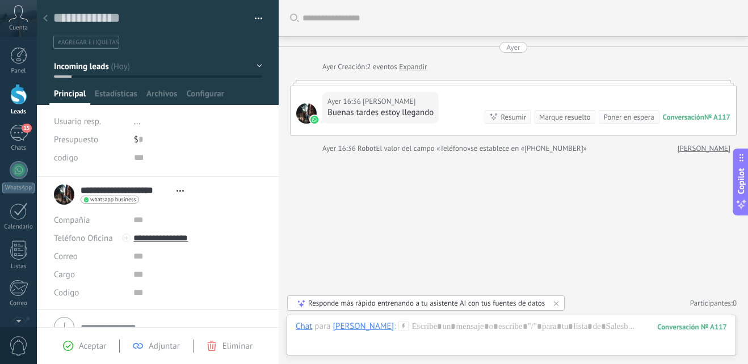
click at [47, 12] on div at bounding box center [45, 19] width 16 height 22
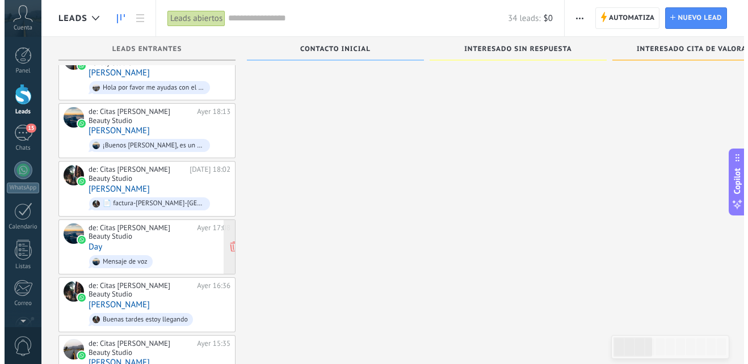
scroll to position [611, 0]
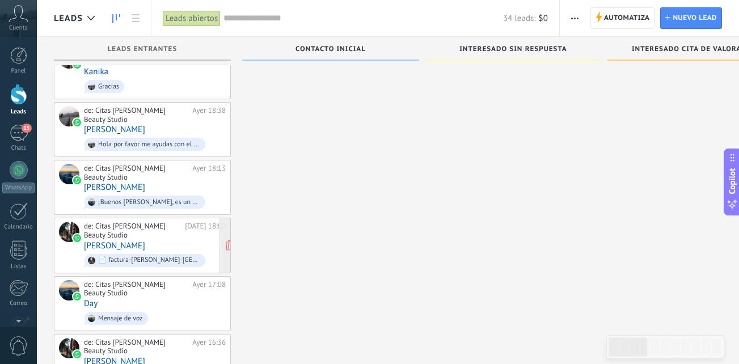
click at [165, 222] on div "de: [PERSON_NAME] Beauty Studio [DATE] 18:02 [PERSON_NAME] 📄 factura-[PERSON_NA…" at bounding box center [155, 245] width 142 height 47
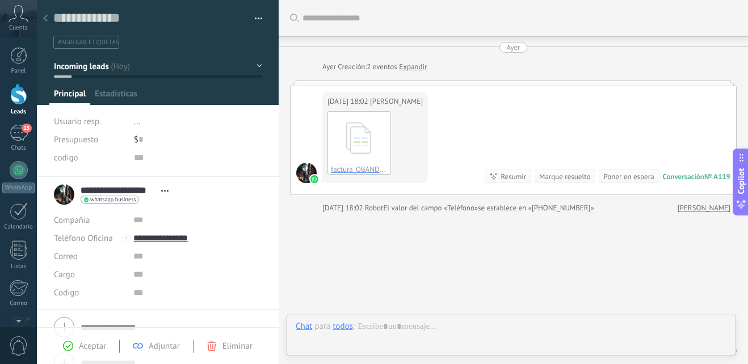
scroll to position [48, 0]
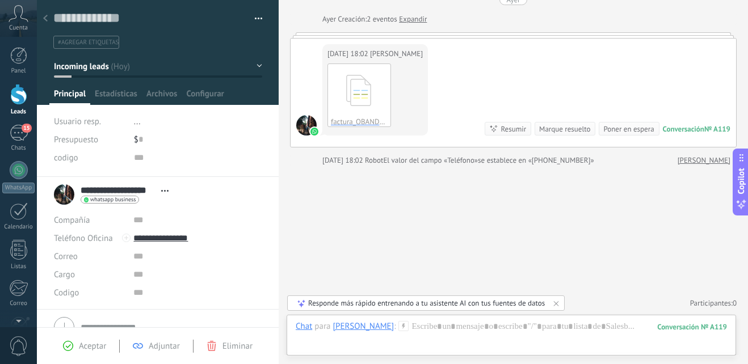
click at [235, 341] on span "Eliminar" at bounding box center [237, 346] width 30 height 11
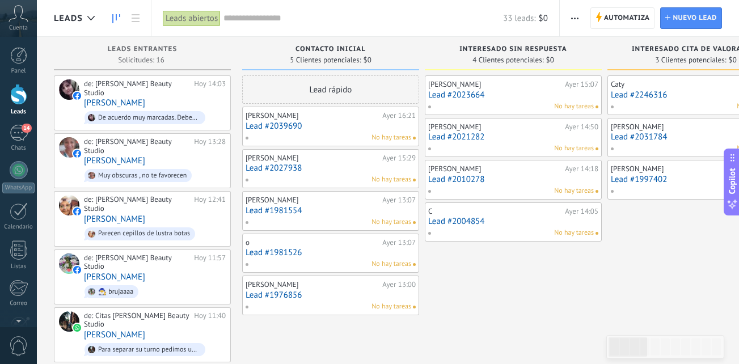
click at [24, 102] on div at bounding box center [18, 94] width 17 height 21
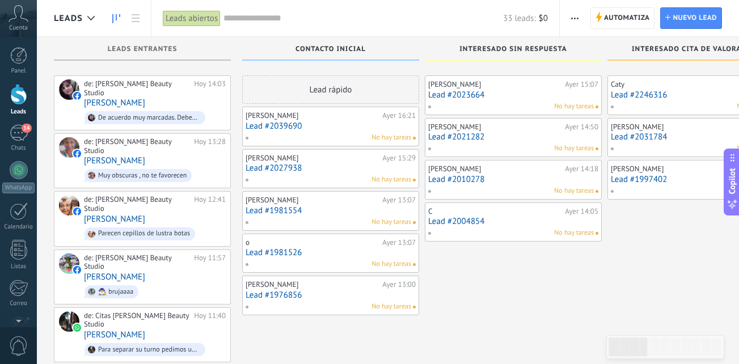
scroll to position [23, 0]
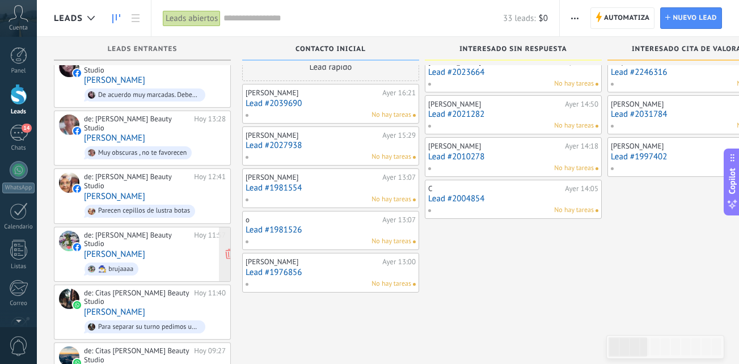
click at [180, 260] on span "🧙‍♂️ brujaaaa" at bounding box center [155, 269] width 142 height 18
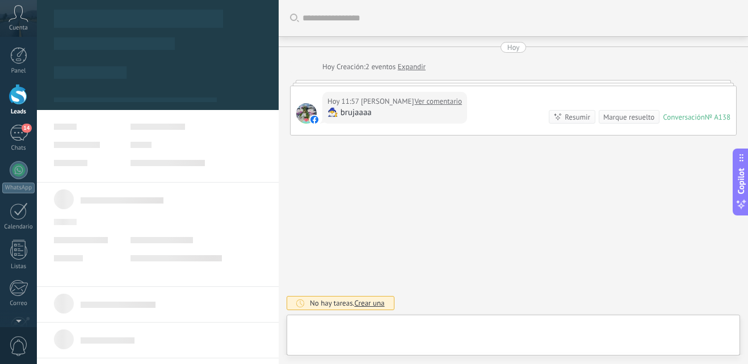
scroll to position [17, 0]
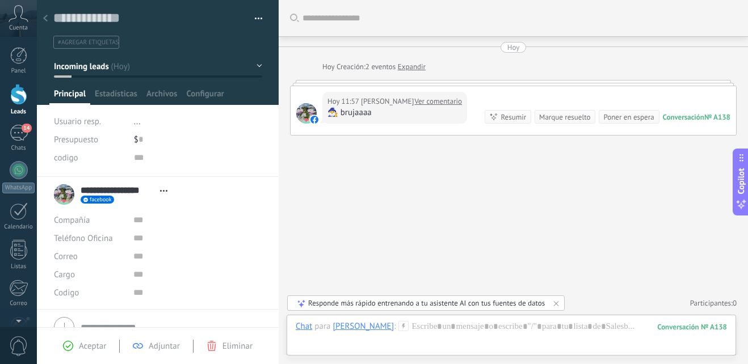
click at [102, 197] on span "facebook" at bounding box center [101, 200] width 22 height 6
click at [102, 197] on div at bounding box center [374, 182] width 748 height 364
click at [446, 98] on link "Ver comentario" at bounding box center [438, 101] width 48 height 11
click at [215, 347] on use at bounding box center [211, 346] width 9 height 10
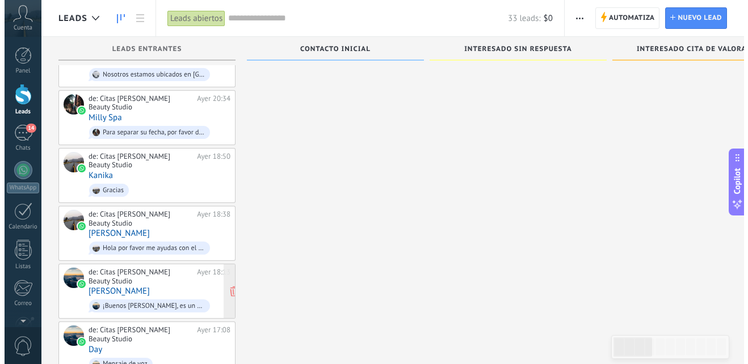
scroll to position [506, 0]
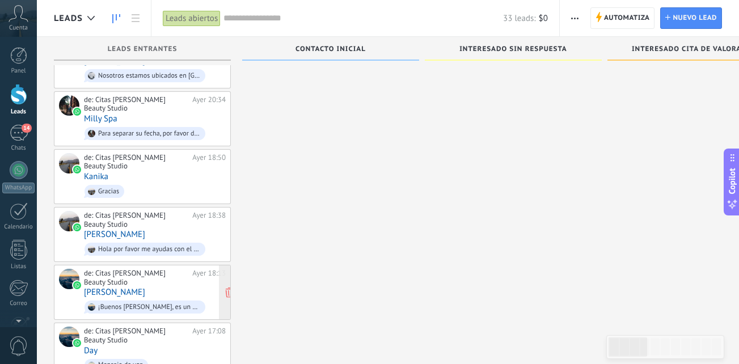
click at [160, 269] on div "de: Citas [PERSON_NAME] Beauty Studio [DATE] 18:13 [PERSON_NAME] C ¡Buenos [PER…" at bounding box center [155, 292] width 142 height 47
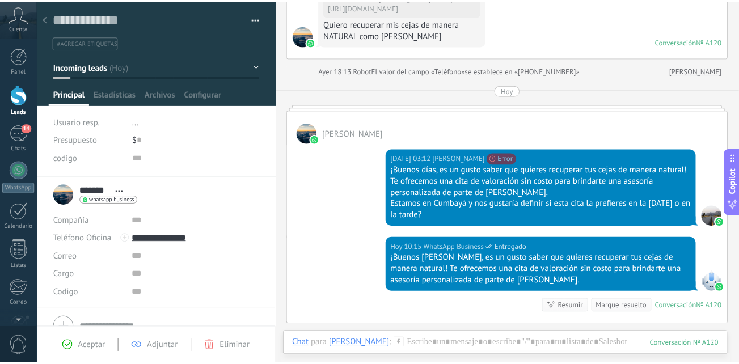
scroll to position [262, 0]
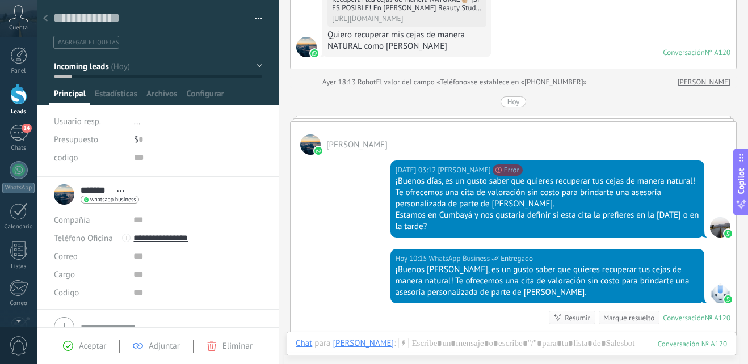
click at [21, 100] on div at bounding box center [18, 94] width 17 height 21
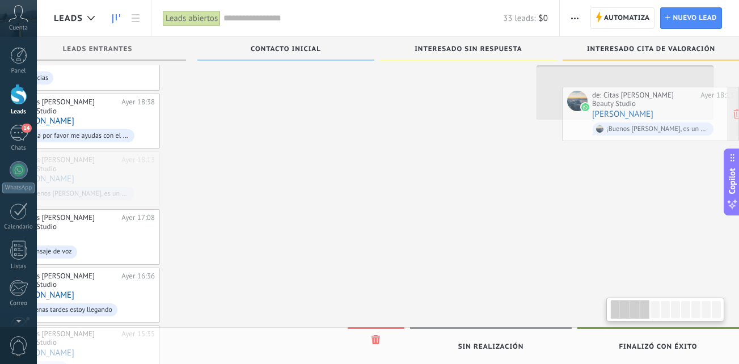
scroll to position [0, 97]
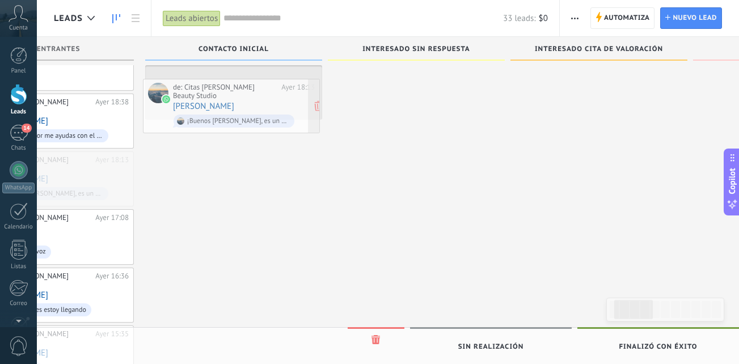
drag, startPoint x: 150, startPoint y: 138, endPoint x: 239, endPoint y: 108, distance: 94.2
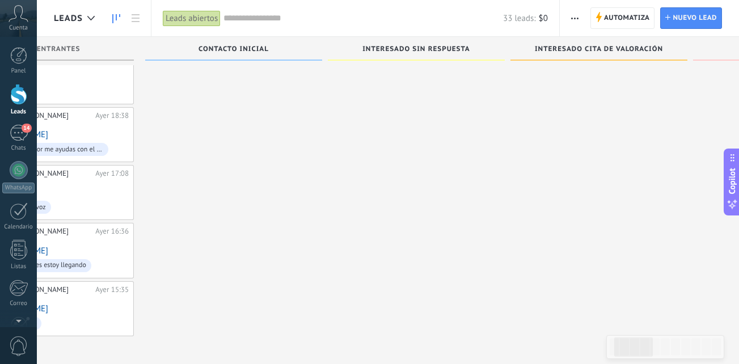
scroll to position [562, 0]
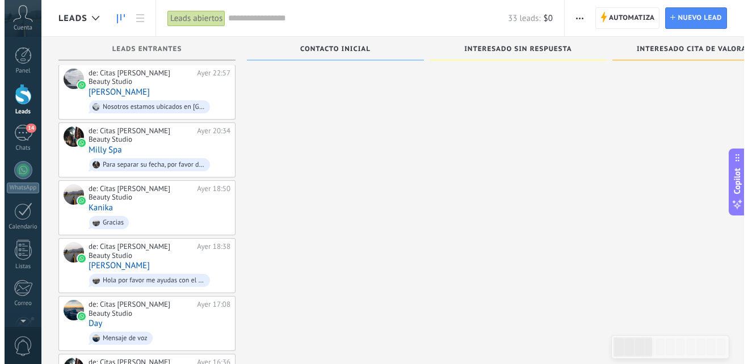
scroll to position [448, 0]
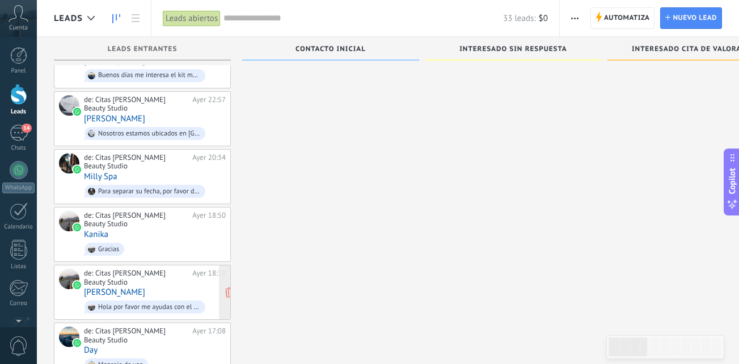
click at [146, 269] on div "de: Citas [PERSON_NAME] Beauty Studio" at bounding box center [136, 278] width 104 height 18
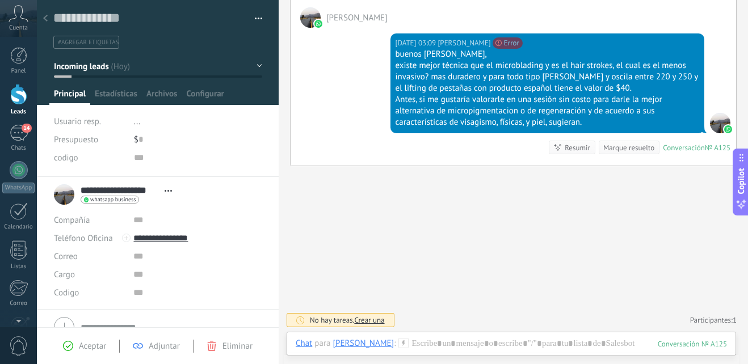
scroll to position [230, 0]
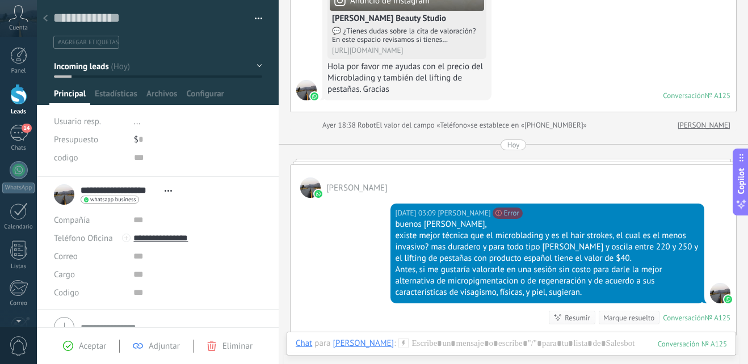
click at [18, 102] on div at bounding box center [18, 94] width 17 height 21
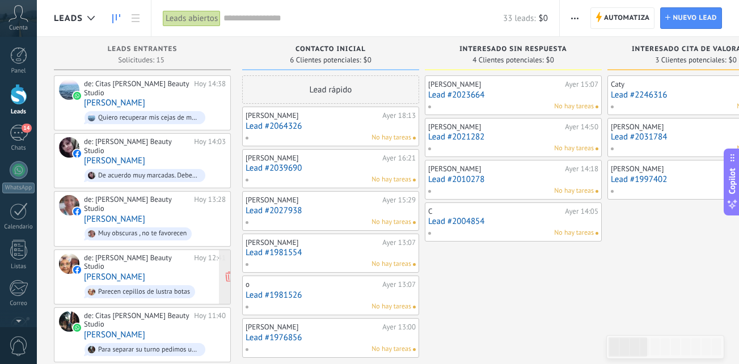
click at [171, 285] on div "Parecen cepillos de lustra botas" at bounding box center [140, 291] width 111 height 13
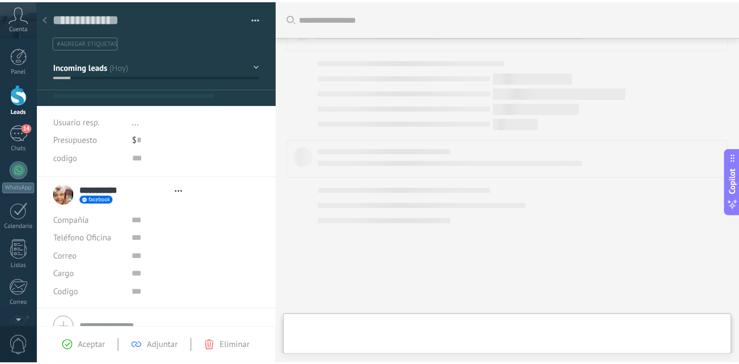
scroll to position [17, 0]
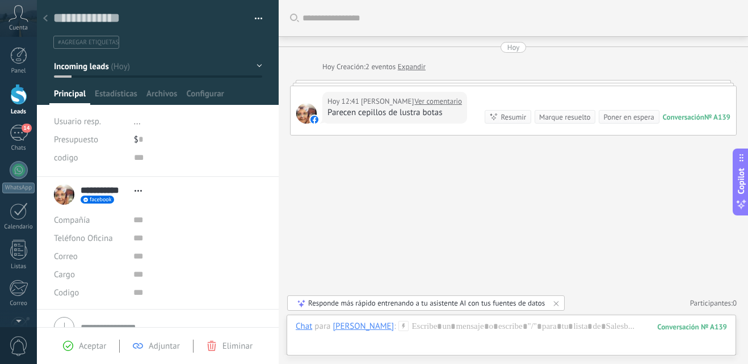
click at [229, 347] on span "Eliminar" at bounding box center [237, 346] width 30 height 11
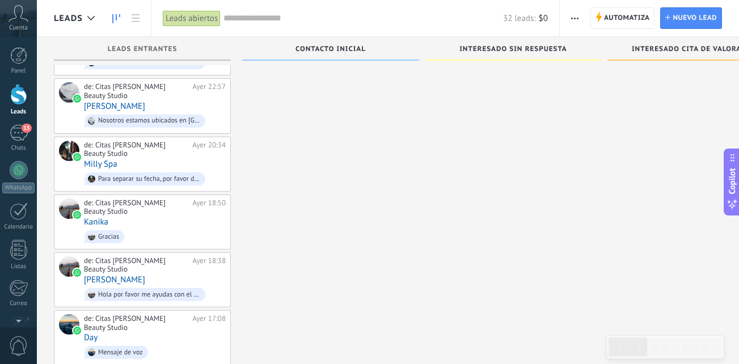
scroll to position [400, 0]
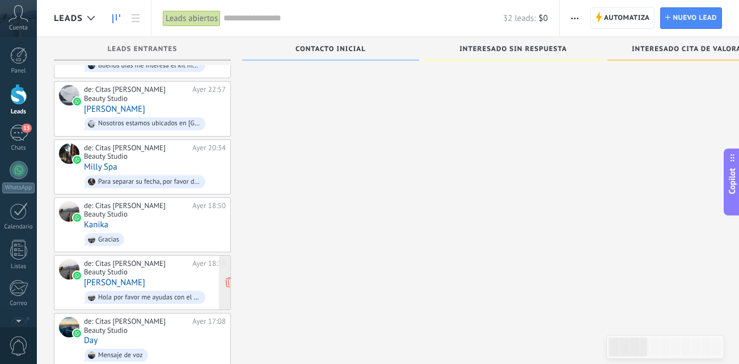
click at [170, 259] on div "de: Citas [PERSON_NAME] Beauty Studio [DATE] 18:38 [PERSON_NAME] por favor me a…" at bounding box center [155, 282] width 142 height 47
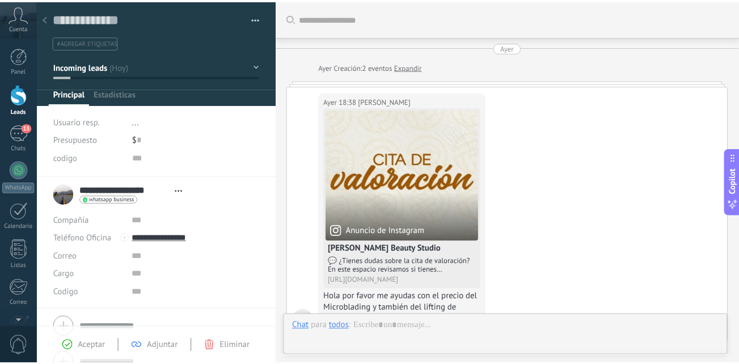
scroll to position [400, 0]
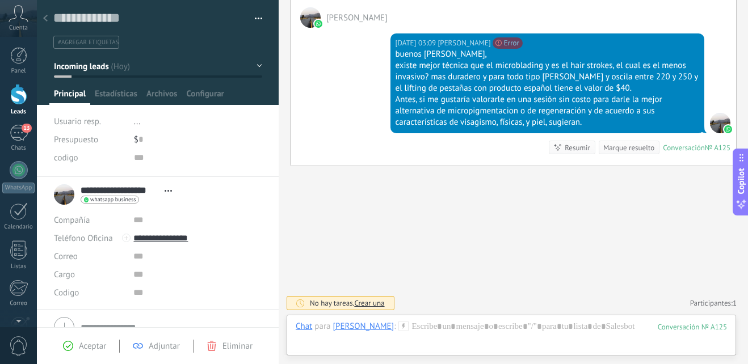
click at [18, 105] on link "Leads" at bounding box center [18, 100] width 37 height 32
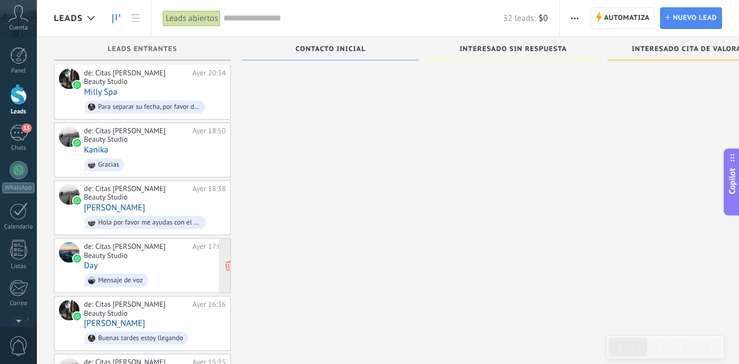
scroll to position [457, 0]
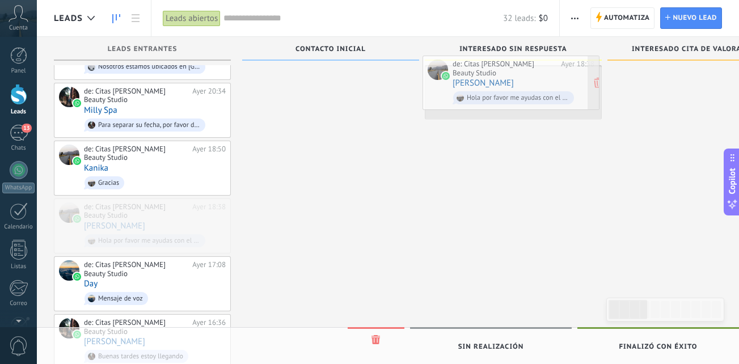
drag, startPoint x: 180, startPoint y: 192, endPoint x: 549, endPoint y: 81, distance: 384.9
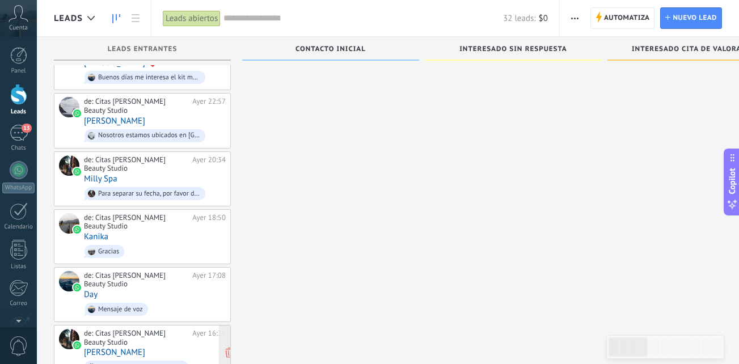
scroll to position [343, 0]
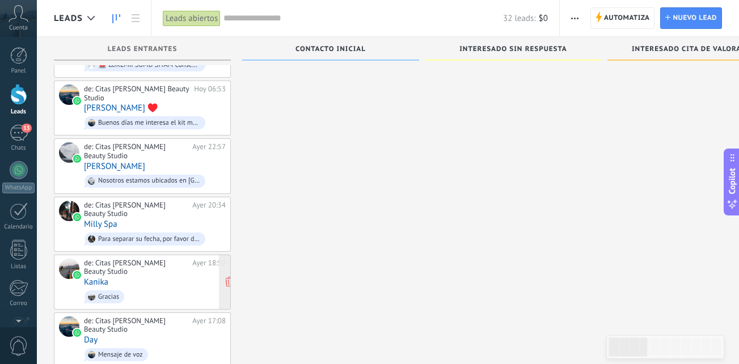
click at [157, 259] on div "de: Citas [PERSON_NAME] Beauty Studio" at bounding box center [136, 268] width 104 height 18
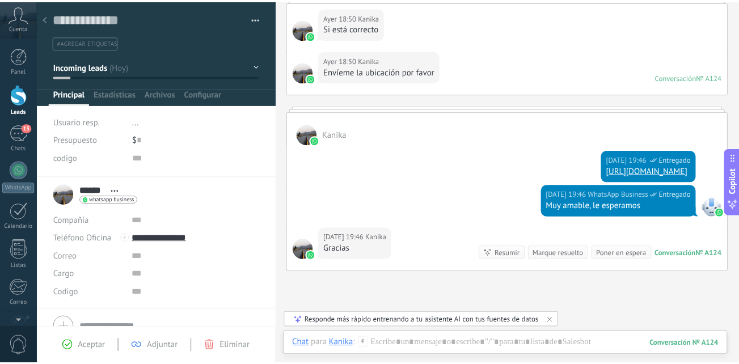
scroll to position [348, 0]
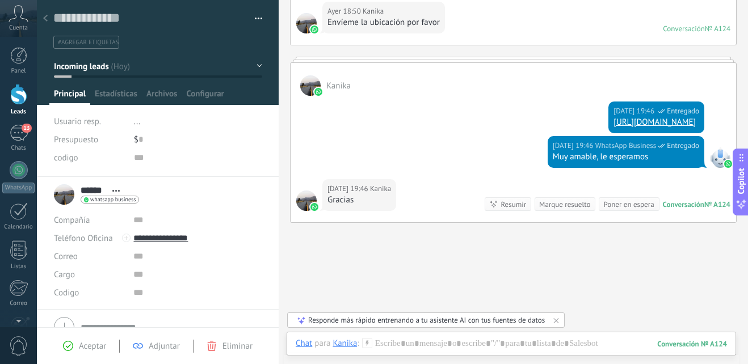
click at [16, 101] on div at bounding box center [18, 94] width 17 height 21
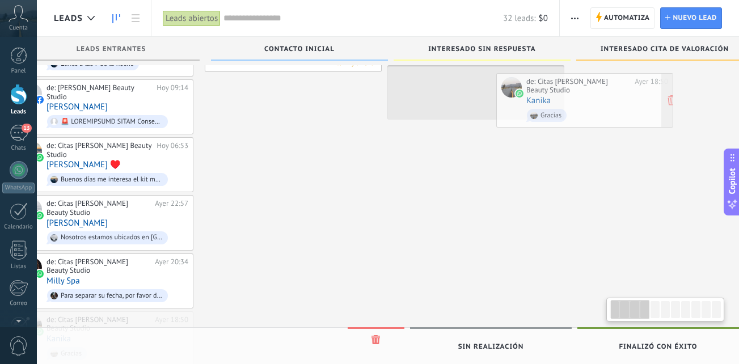
scroll to position [0, 56]
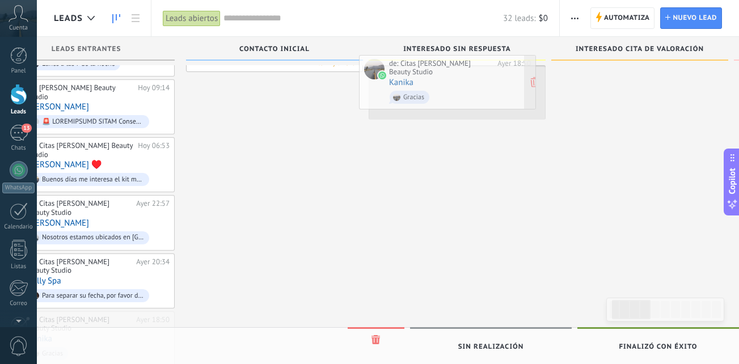
drag, startPoint x: 145, startPoint y: 309, endPoint x: 450, endPoint y: 84, distance: 378.9
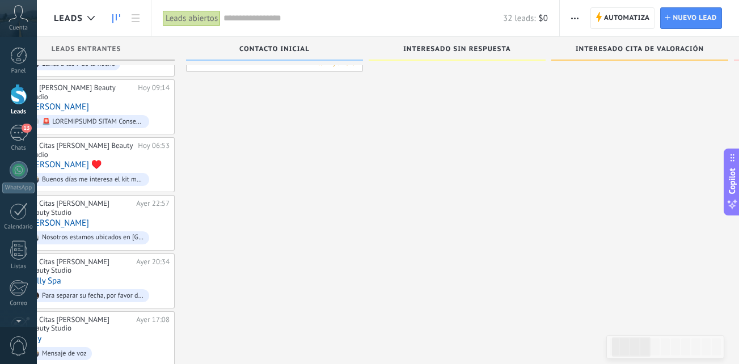
click at [343, 271] on div "Lead rápido [PERSON_NAME][DATE] 18:13 Lead #2064326 No hay tareas [PERSON_NAME]…" at bounding box center [274, 136] width 177 height 693
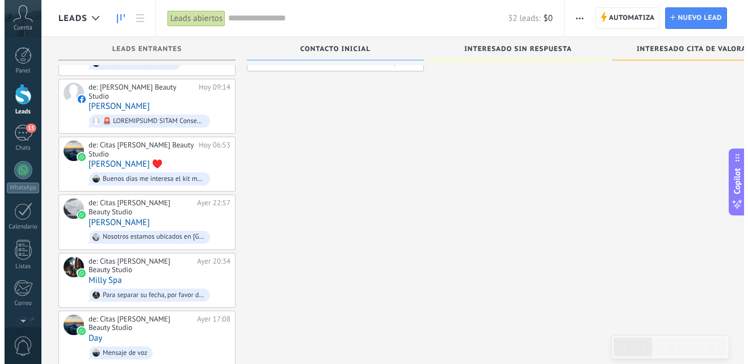
scroll to position [285, 0]
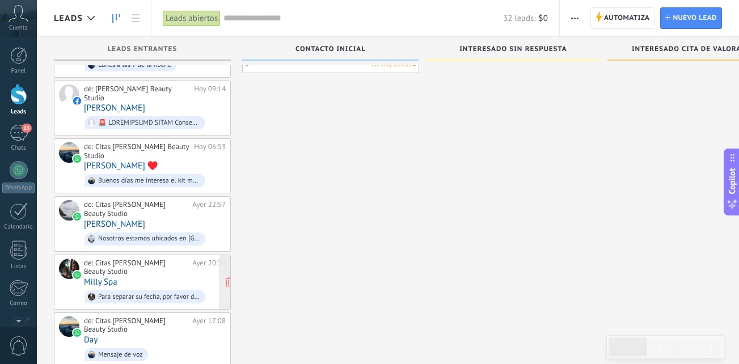
click at [152, 259] on div "de: Citas [PERSON_NAME] Beauty Studio [DATE] 20:34 [PERSON_NAME] Spa Para separ…" at bounding box center [155, 282] width 142 height 47
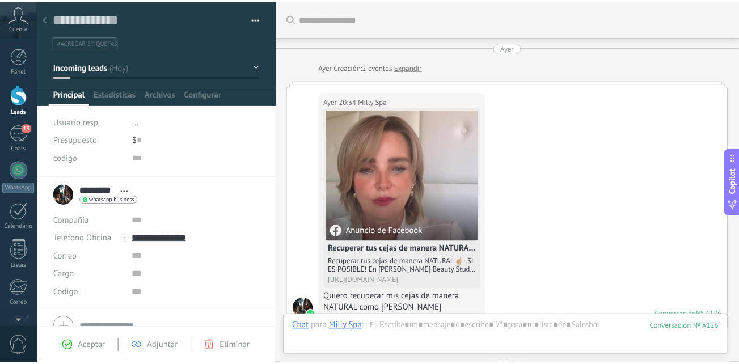
scroll to position [616, 0]
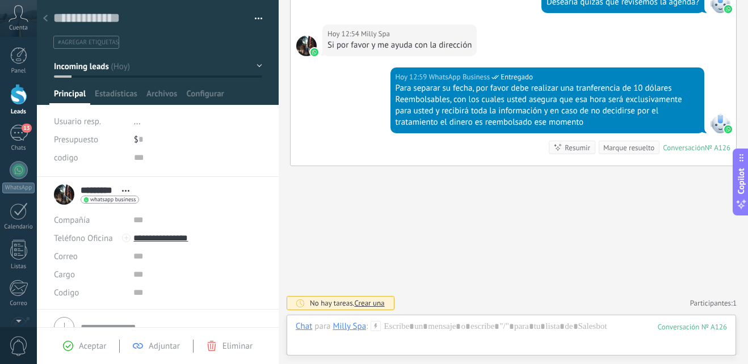
click at [13, 102] on div at bounding box center [18, 94] width 17 height 21
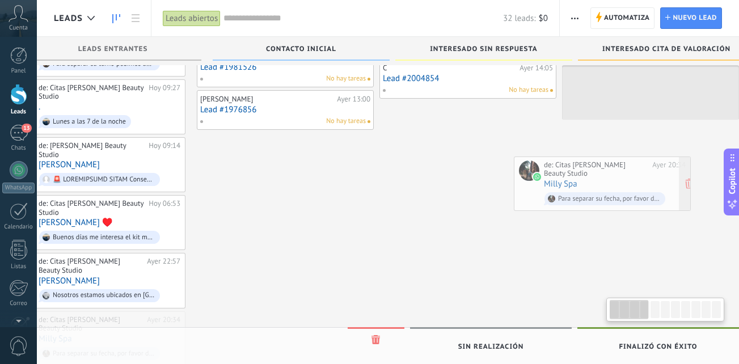
scroll to position [0, 51]
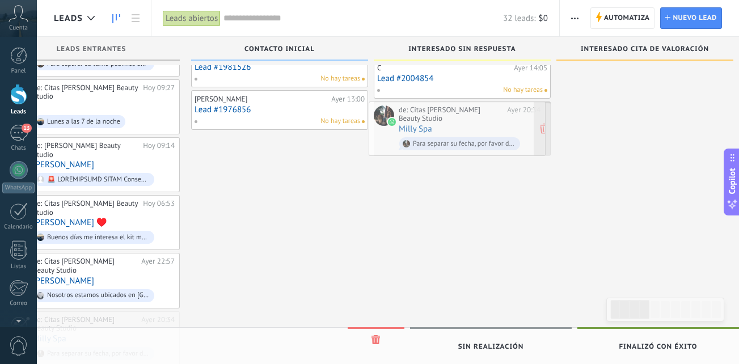
drag, startPoint x: 155, startPoint y: 296, endPoint x: 470, endPoint y: 117, distance: 362.0
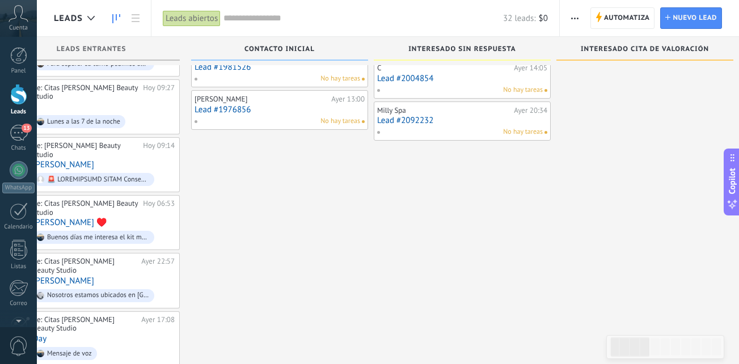
click at [414, 210] on div "[PERSON_NAME][DATE] 18:50 Lead #2074306 No hay tareas [PERSON_NAME] [DATE] 18:3…" at bounding box center [462, 164] width 177 height 635
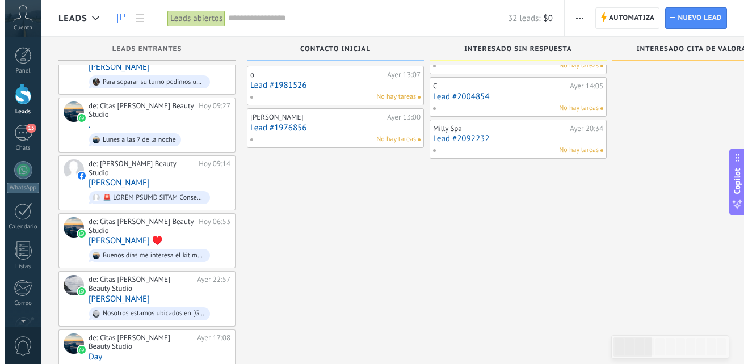
scroll to position [227, 0]
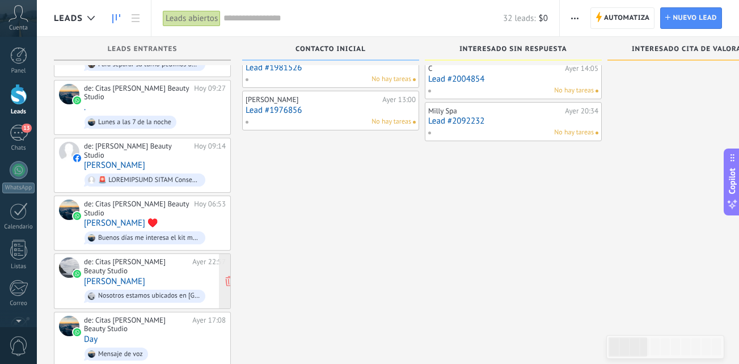
click at [164, 257] on div "de: Citas [PERSON_NAME] Beauty Studio [DATE] 22:57 [PERSON_NAME] estamos ubicad…" at bounding box center [155, 280] width 142 height 47
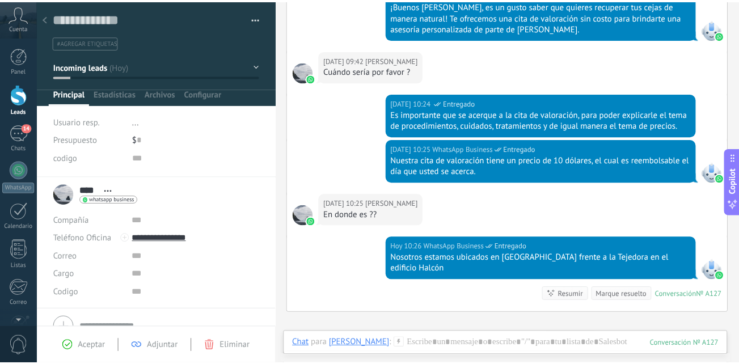
scroll to position [469, 0]
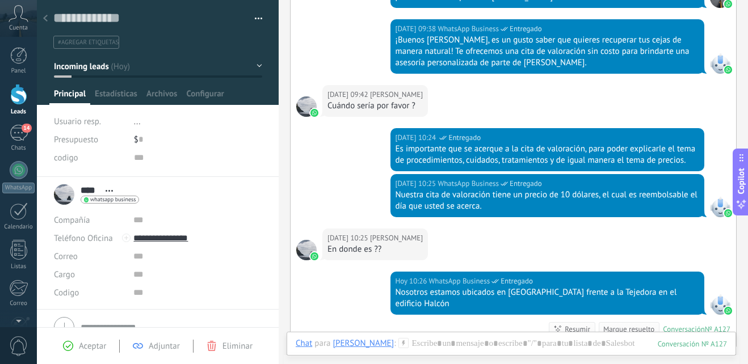
click at [12, 95] on div at bounding box center [18, 94] width 17 height 21
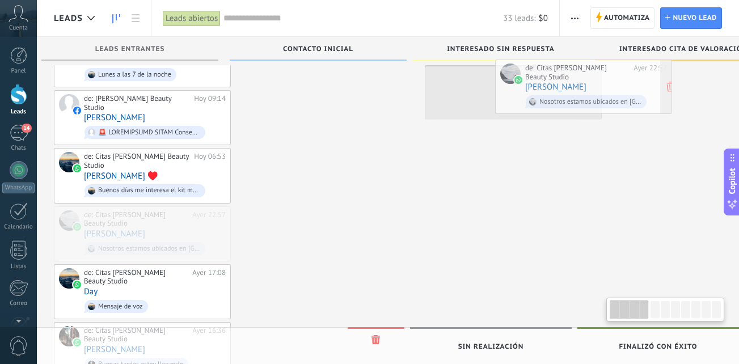
scroll to position [0, 25]
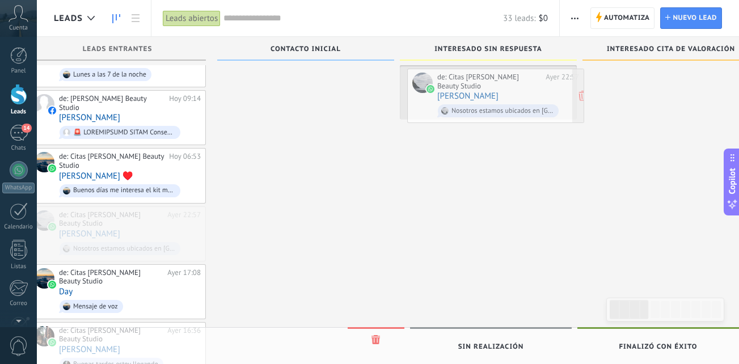
drag, startPoint x: 152, startPoint y: 189, endPoint x: 505, endPoint y: 91, distance: 366.6
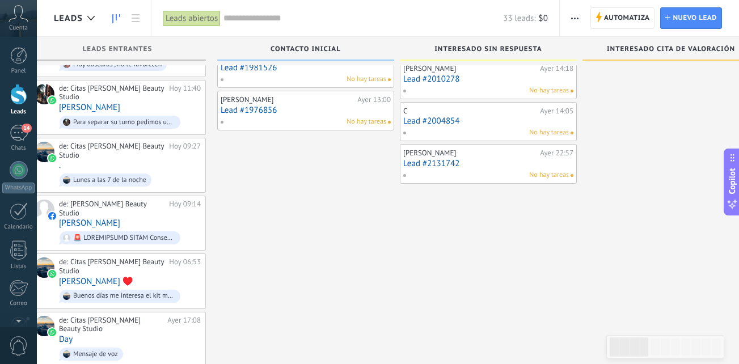
scroll to position [219, 0]
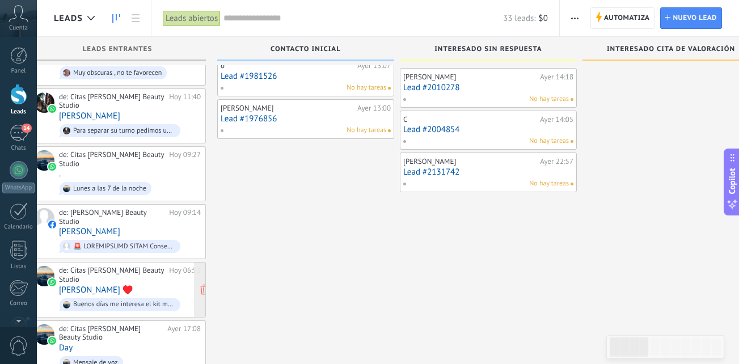
click at [141, 266] on div "de: Citas [PERSON_NAME] Beauty Studio [DATE] 06:53 [PERSON_NAME] ♥️ Buenos días…" at bounding box center [130, 289] width 142 height 47
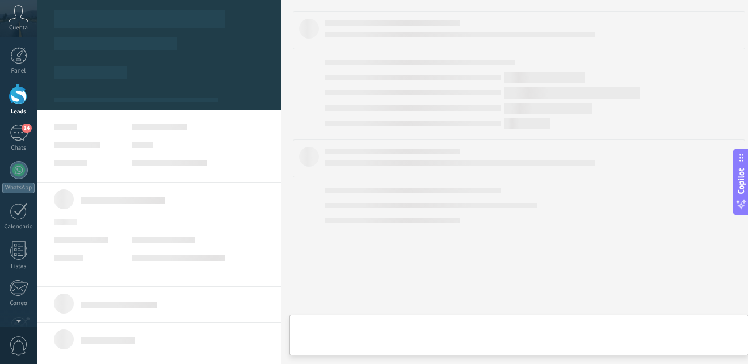
type textarea "**********"
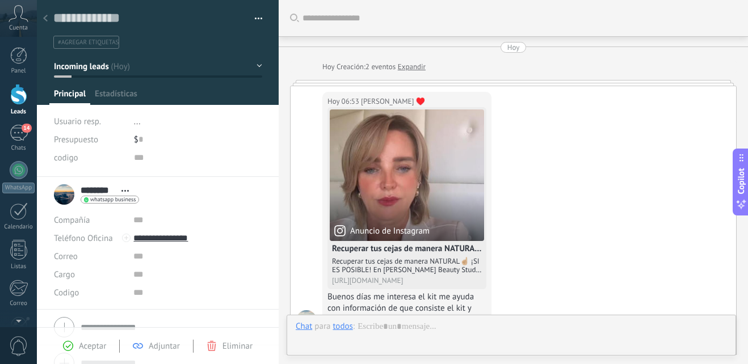
scroll to position [220, 0]
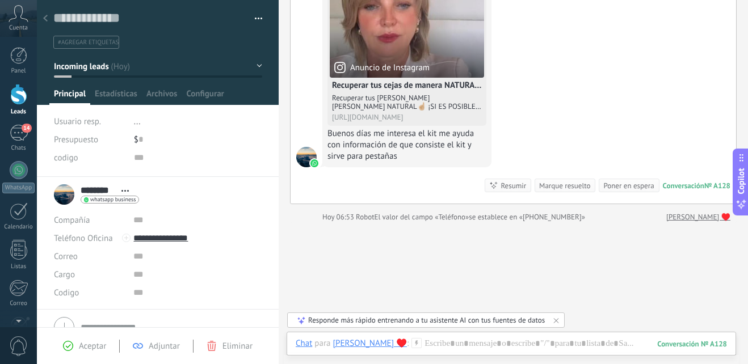
scroll to position [220, 0]
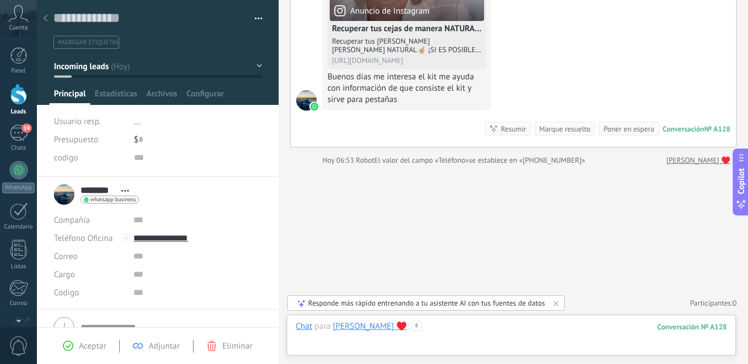
click at [406, 325] on div at bounding box center [511, 338] width 431 height 34
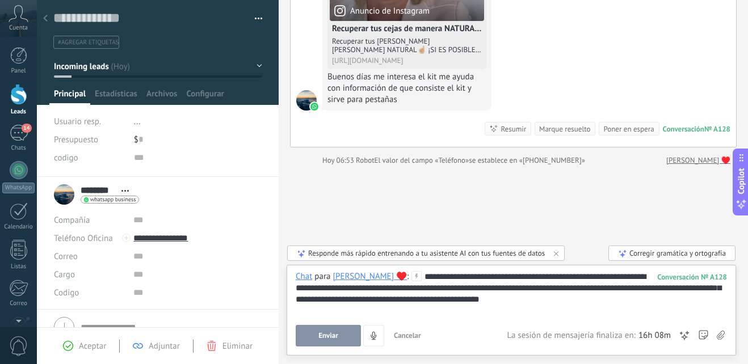
click at [330, 334] on span "Enviar" at bounding box center [328, 336] width 20 height 8
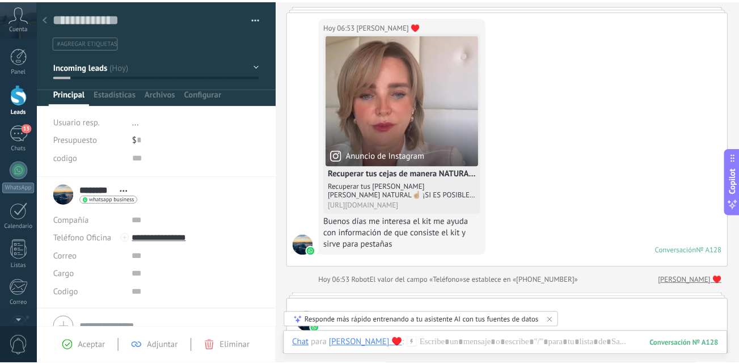
scroll to position [74, 0]
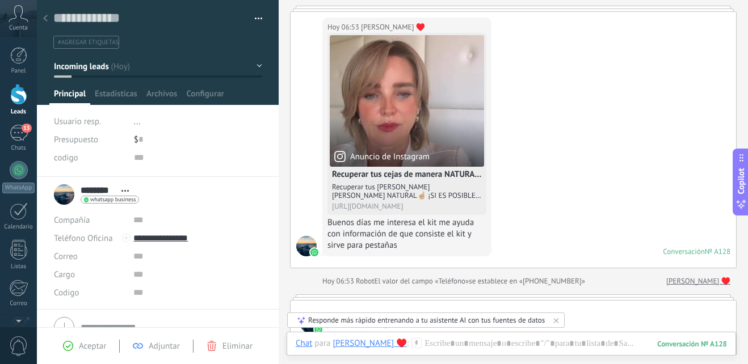
click at [18, 96] on div at bounding box center [18, 94] width 17 height 21
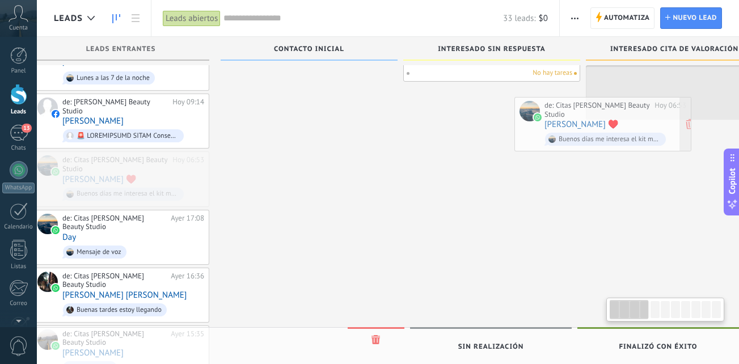
scroll to position [0, 29]
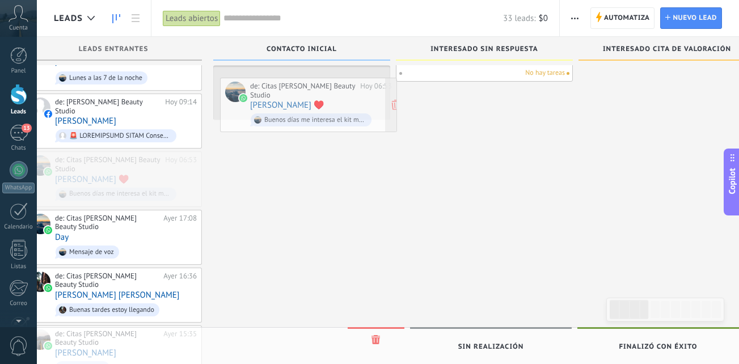
drag, startPoint x: 166, startPoint y: 134, endPoint x: 332, endPoint y: 102, distance: 169.2
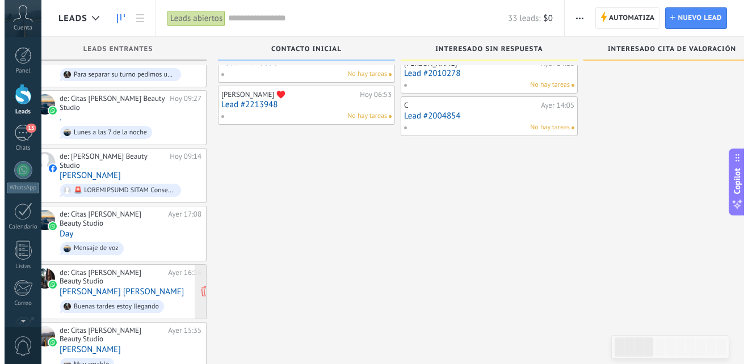
scroll to position [218, 0]
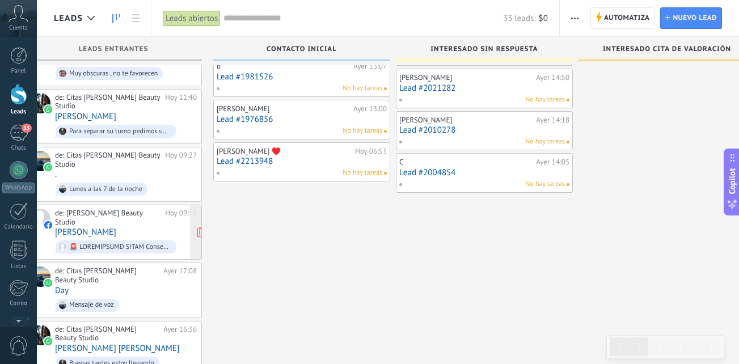
click at [124, 209] on div "de: Paty Obando Beauty Studio Hoy 09:14 Stella Rossi" at bounding box center [126, 232] width 142 height 47
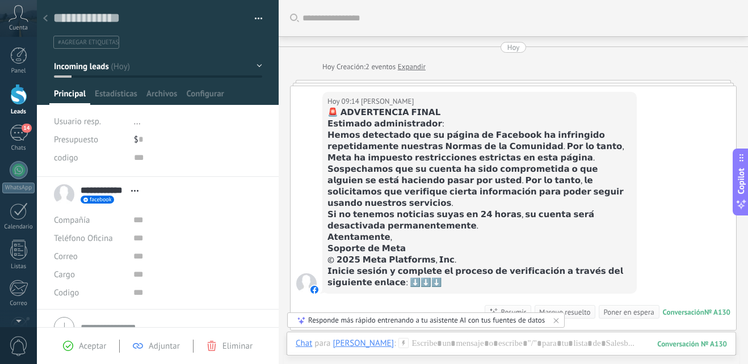
click at [24, 109] on div "Leads" at bounding box center [18, 111] width 33 height 7
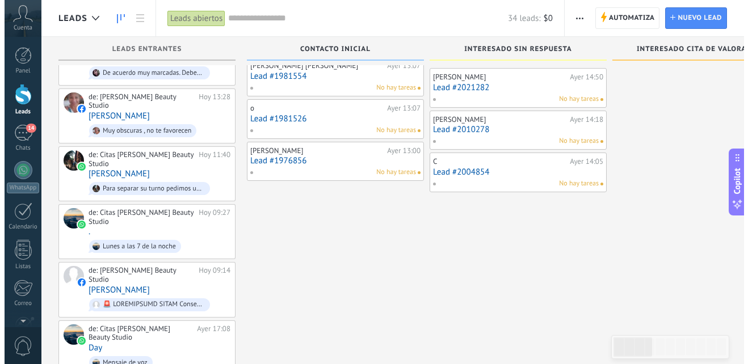
scroll to position [162, 0]
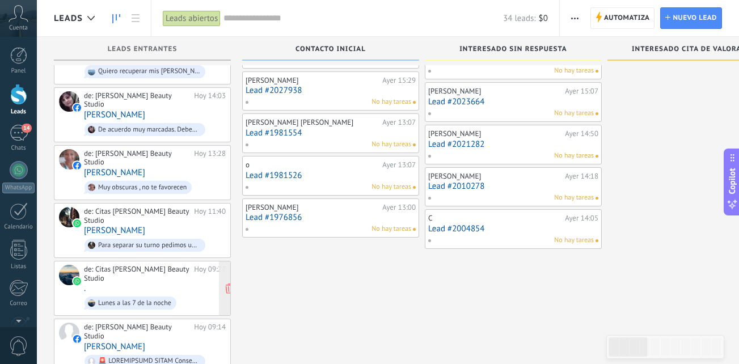
click at [118, 265] on div "de: Citas Paty Obando Beauty Studio Hoy 09:27 . Lunes a las 7 de la noche" at bounding box center [155, 288] width 142 height 47
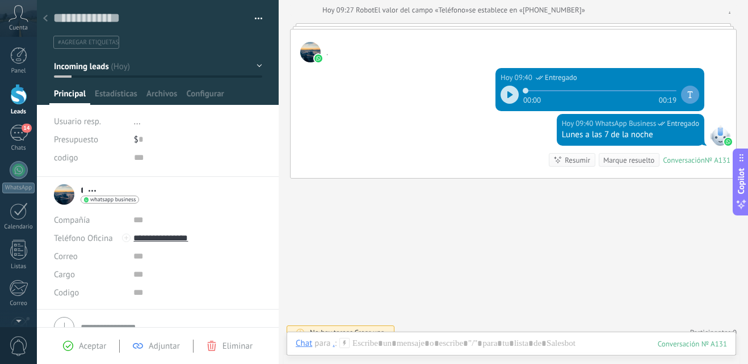
scroll to position [284, 0]
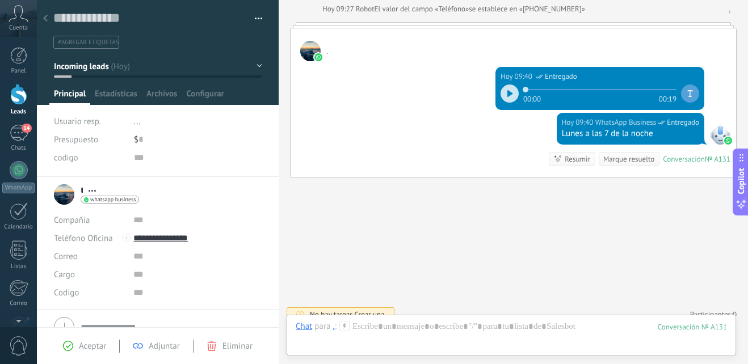
click at [46, 14] on div at bounding box center [45, 19] width 16 height 22
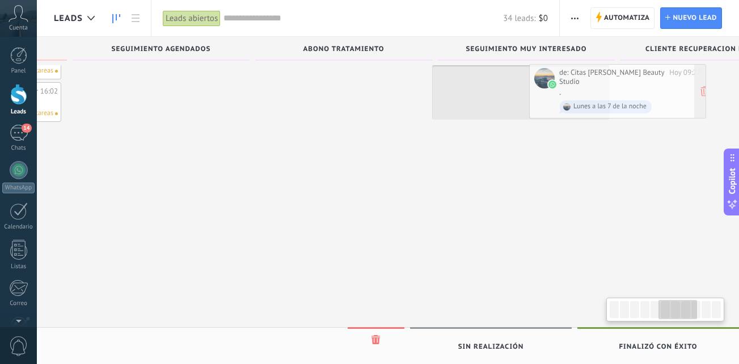
scroll to position [0, 906]
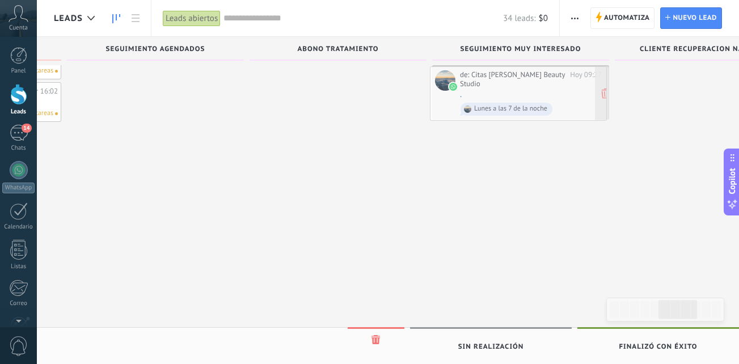
drag, startPoint x: 154, startPoint y: 256, endPoint x: 530, endPoint y: 92, distance: 410.4
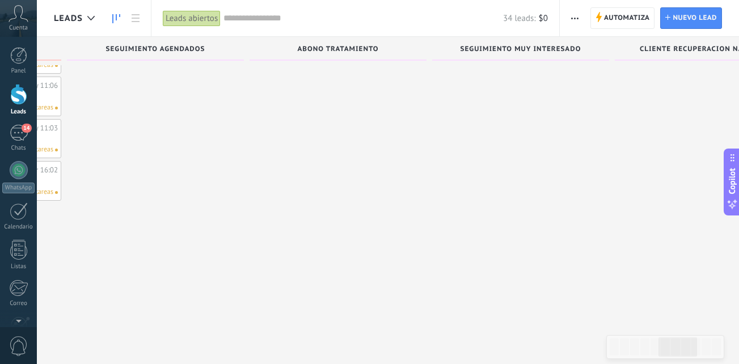
scroll to position [0, 0]
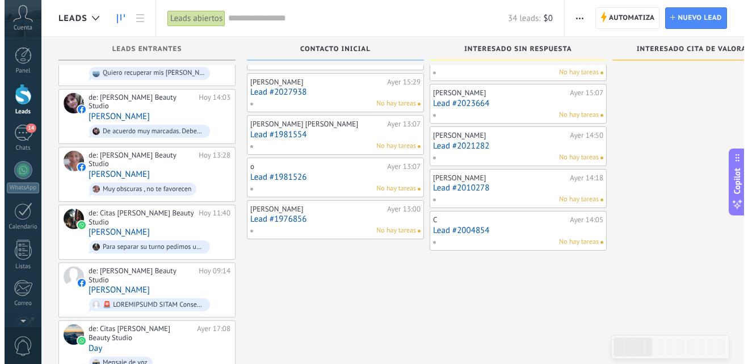
scroll to position [153, 0]
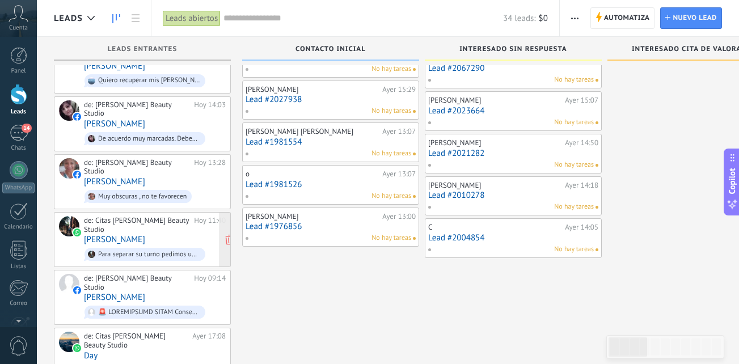
click at [124, 216] on div "de: Citas Paty Obando Beauty Studio Hoy 11:40 Silvia Para separar su turno pedi…" at bounding box center [155, 239] width 142 height 47
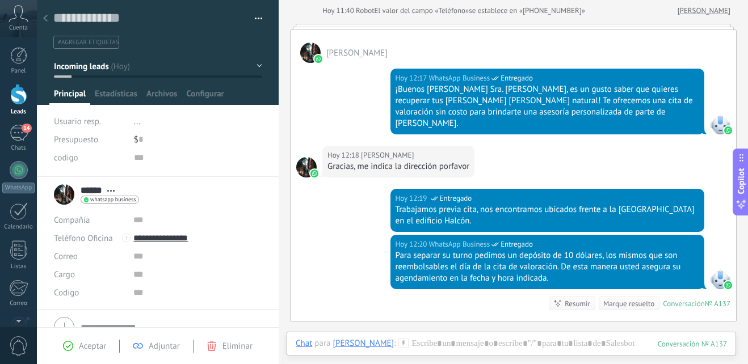
scroll to position [308, 0]
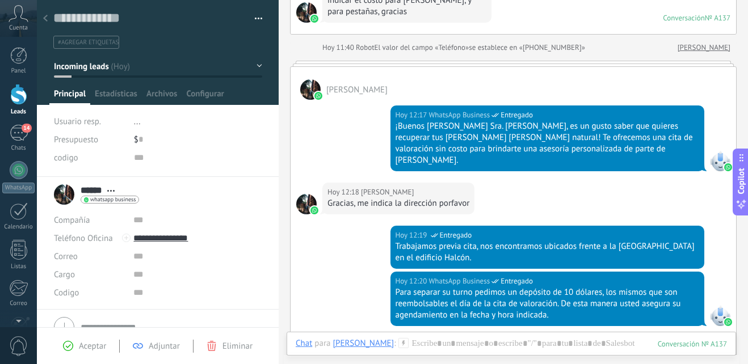
click at [45, 21] on icon at bounding box center [45, 18] width 5 height 7
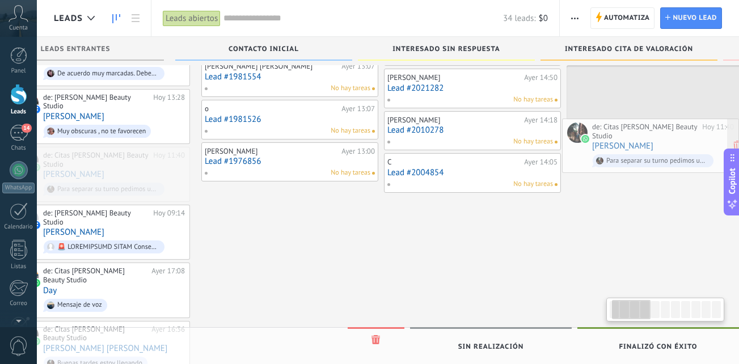
scroll to position [0, 80]
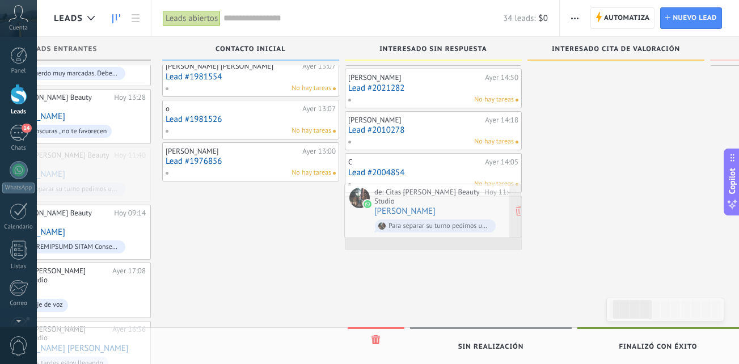
drag, startPoint x: 163, startPoint y: 139, endPoint x: 454, endPoint y: 205, distance: 297.9
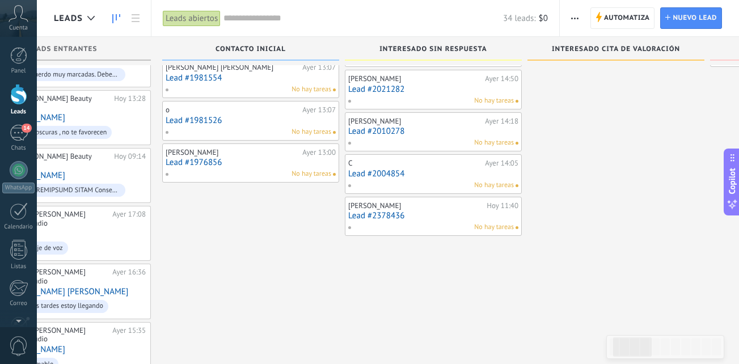
scroll to position [0, 0]
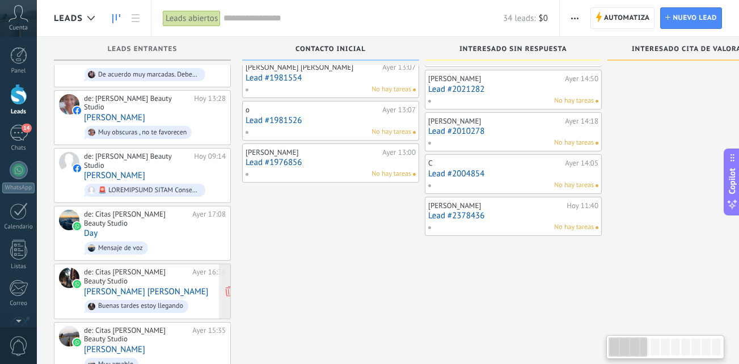
drag, startPoint x: 252, startPoint y: 259, endPoint x: 196, endPoint y: 243, distance: 58.7
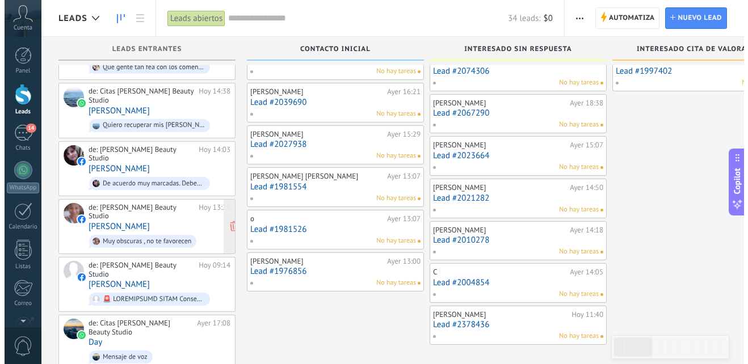
scroll to position [104, 0]
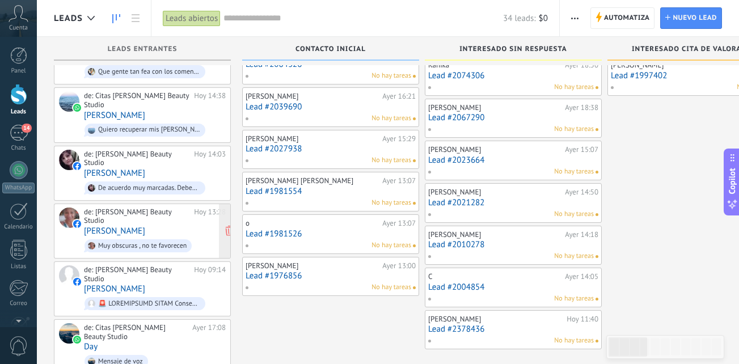
click at [172, 237] on span "Muy obscuras , no te favorecen" at bounding box center [155, 246] width 142 height 18
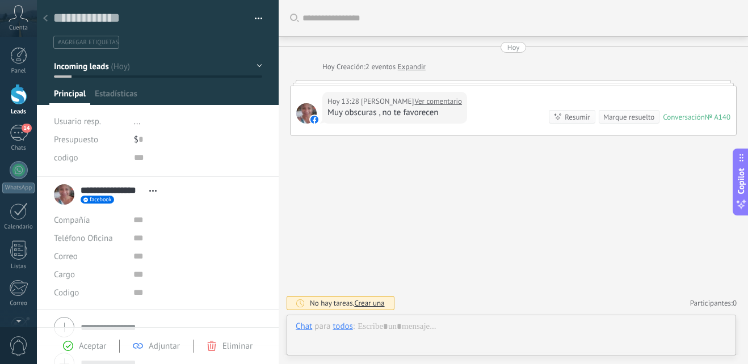
scroll to position [17, 0]
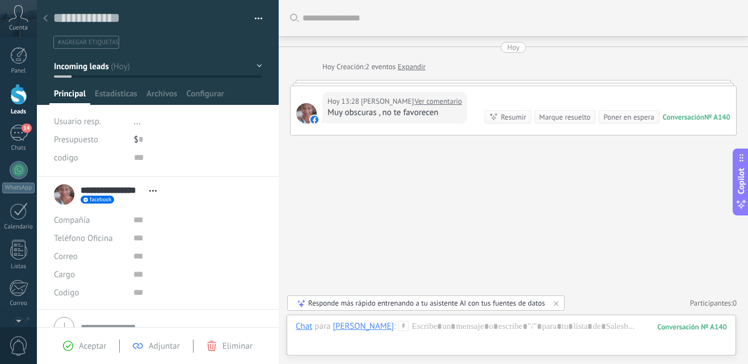
click at [239, 344] on span "Eliminar" at bounding box center [237, 346] width 30 height 11
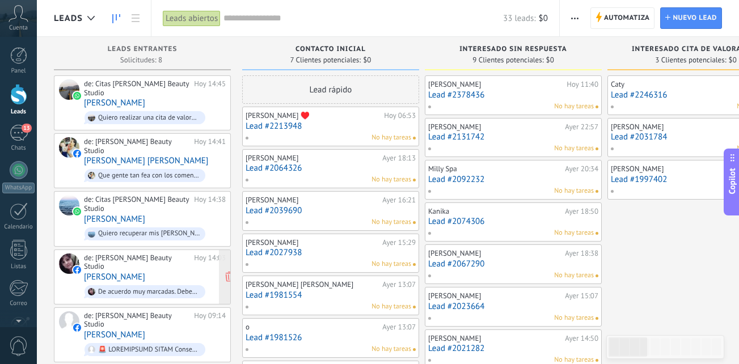
click at [174, 283] on span "De acuerdo muy marcadas. Deben ser mas naturales." at bounding box center [155, 292] width 142 height 18
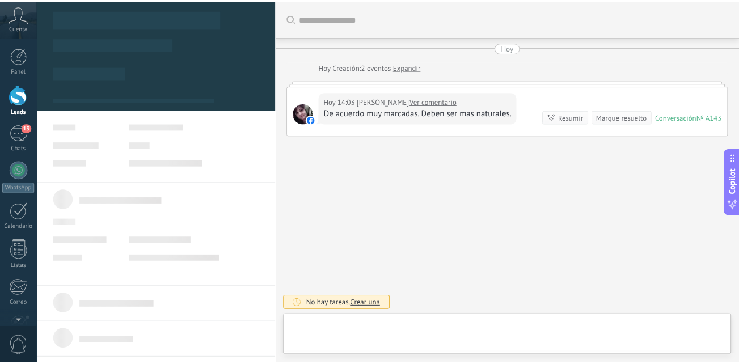
scroll to position [17, 0]
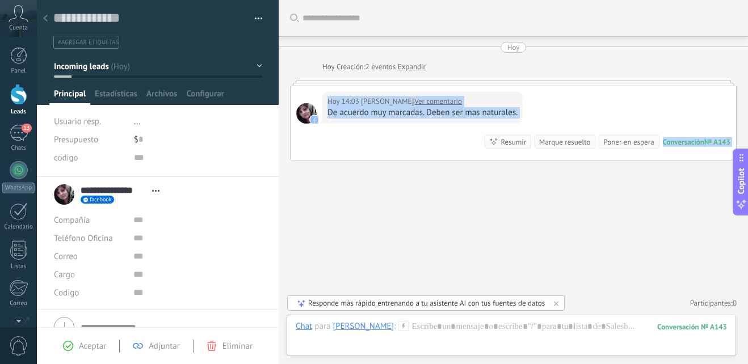
drag, startPoint x: 492, startPoint y: 83, endPoint x: 483, endPoint y: 144, distance: 61.4
click at [483, 144] on div "Hoy 14:03 Tamara Gonzalez Ver comentario De acuerdo muy marcadas. Deben ser mas…" at bounding box center [513, 120] width 446 height 81
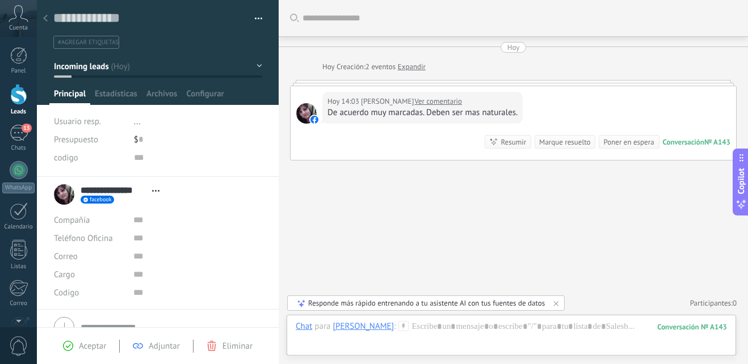
drag, startPoint x: 483, startPoint y: 144, endPoint x: 455, endPoint y: 187, distance: 50.8
click at [455, 187] on div "Buscar Carga más Hoy Hoy Creación: 2 eventos Expandir Hoy 14:03 Tamara Gonzalez…" at bounding box center [512, 182] width 469 height 364
click at [217, 345] on div "Eliminar" at bounding box center [229, 346] width 46 height 10
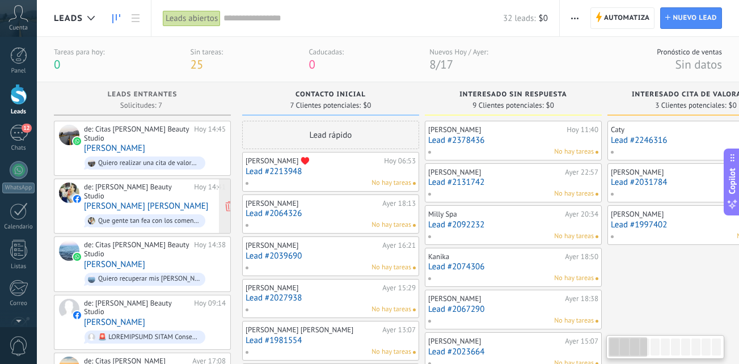
click at [191, 195] on div "de: Paty Obando Beauty Studio Hoy 14:41 Salomé Iturralde Albán Que gente tan fe…" at bounding box center [155, 206] width 142 height 47
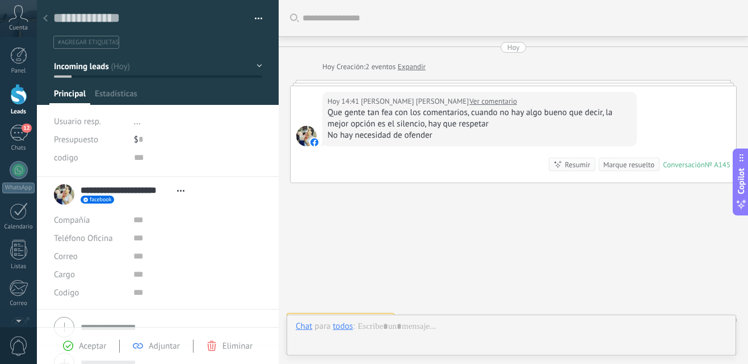
scroll to position [17, 0]
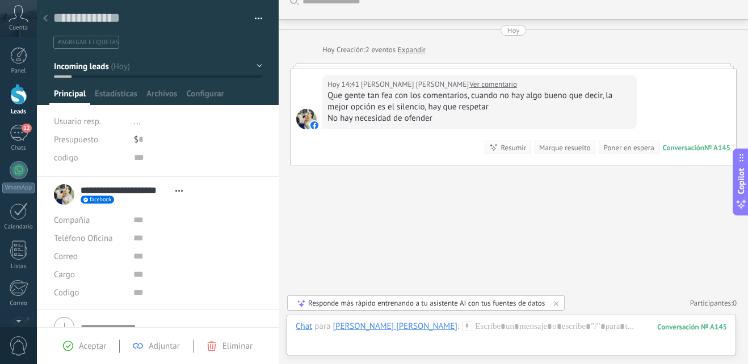
click at [218, 344] on div "Eliminar" at bounding box center [229, 346] width 46 height 10
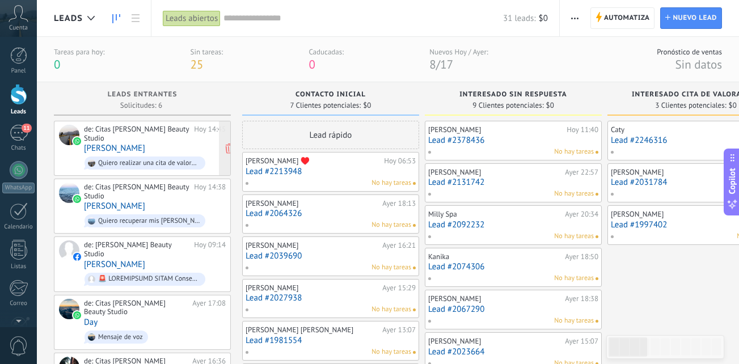
click at [152, 147] on div "de: Citas Paty Obando Beauty Studio Hoy 14:45 Lourdes L Quiero realizar una cit…" at bounding box center [155, 148] width 142 height 47
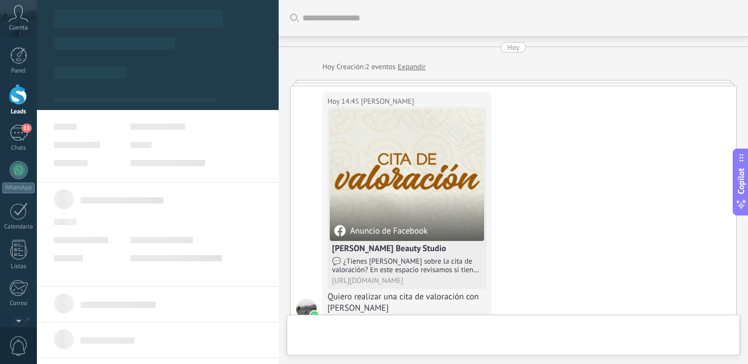
type textarea "**********"
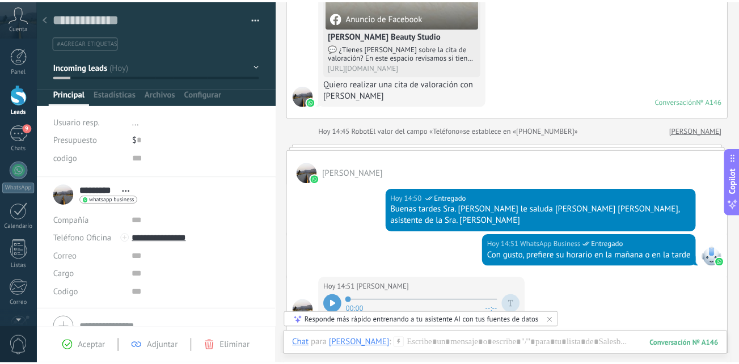
scroll to position [274, 0]
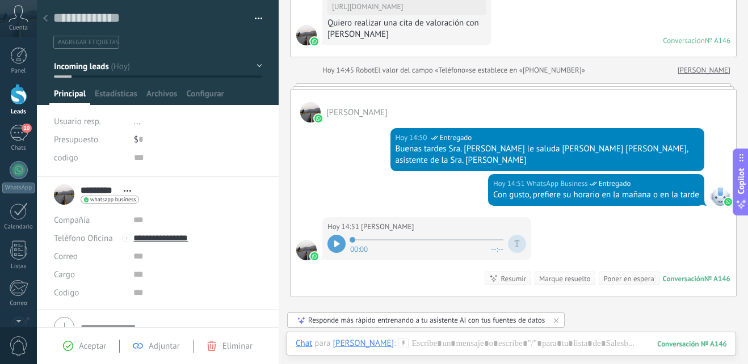
click at [19, 90] on div at bounding box center [18, 94] width 17 height 21
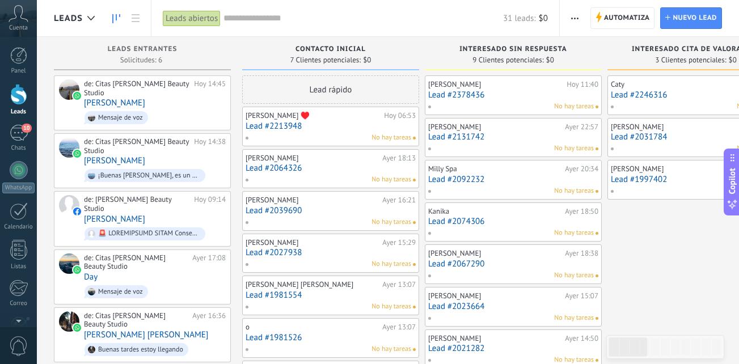
click at [27, 122] on div "Panel Leads 10 Chats WhatsApp Clientes" at bounding box center [18, 241] width 37 height 388
click at [23, 131] on span "10" at bounding box center [27, 128] width 10 height 9
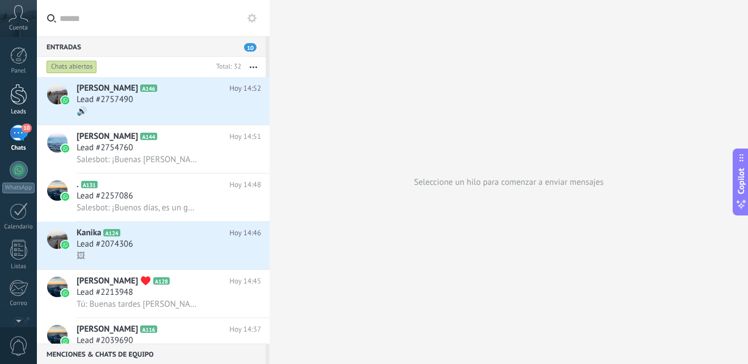
click at [8, 89] on link "Leads" at bounding box center [18, 100] width 37 height 32
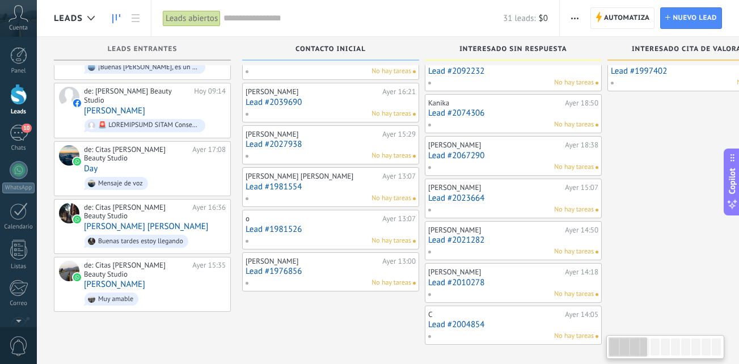
scroll to position [108, 0]
click at [319, 315] on div "Lead rápido Anita ♥️ Hoy 06:53 Lead #2213948 No hay tareas Norah C Ayer 18:13 L…" at bounding box center [330, 156] width 177 height 378
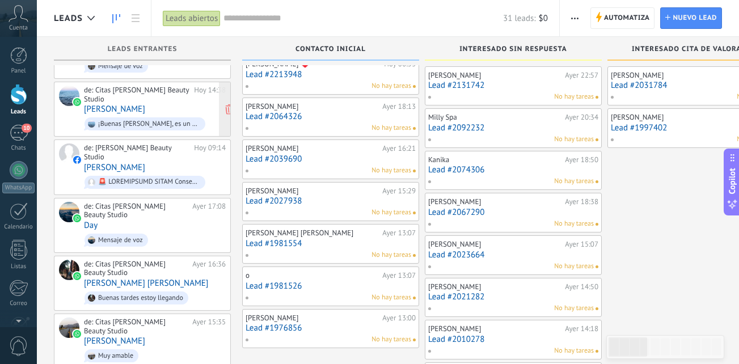
scroll to position [0, 0]
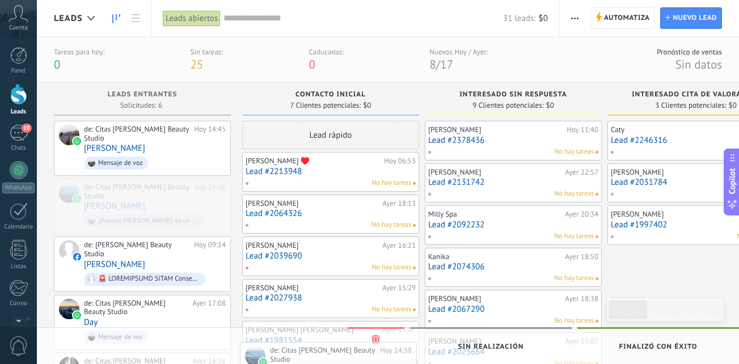
drag, startPoint x: 158, startPoint y: 204, endPoint x: 344, endPoint y: 368, distance: 247.9
